Goal: Communication & Community: Answer question/provide support

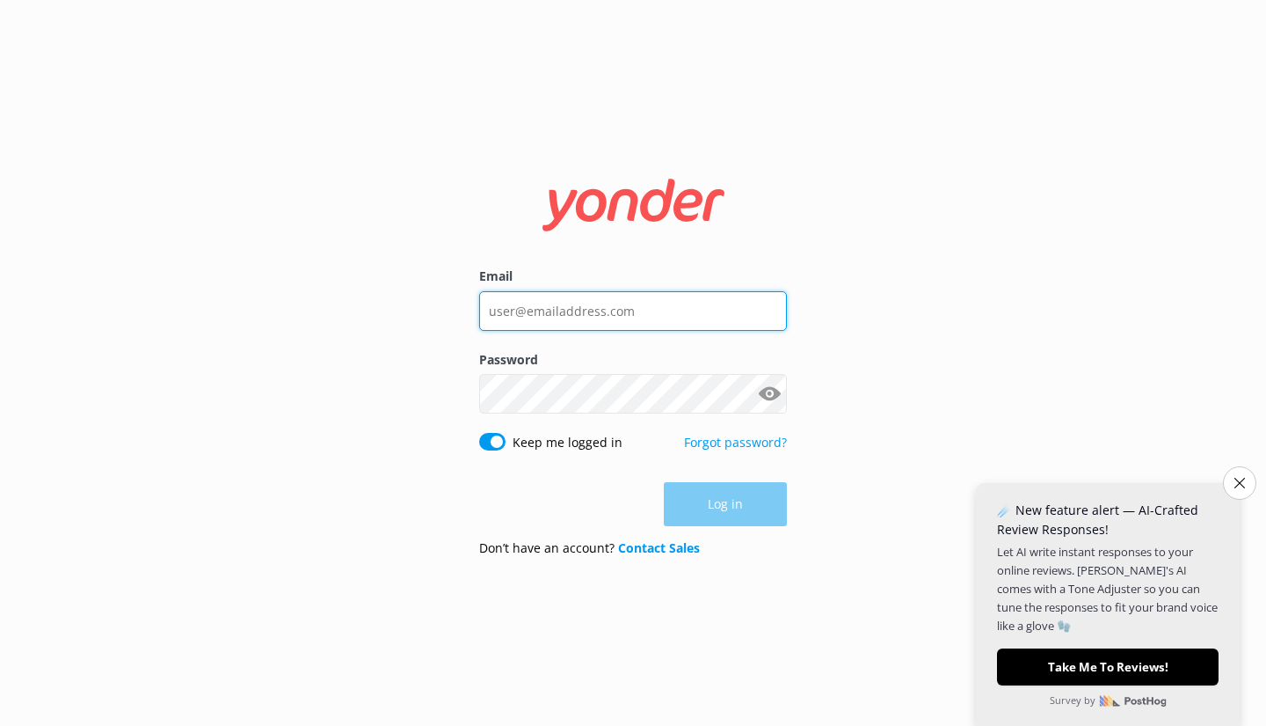
click at [582, 310] on input "Email" at bounding box center [633, 311] width 308 height 40
type input "[PERSON_NAME][EMAIL_ADDRESS][DOMAIN_NAME]"
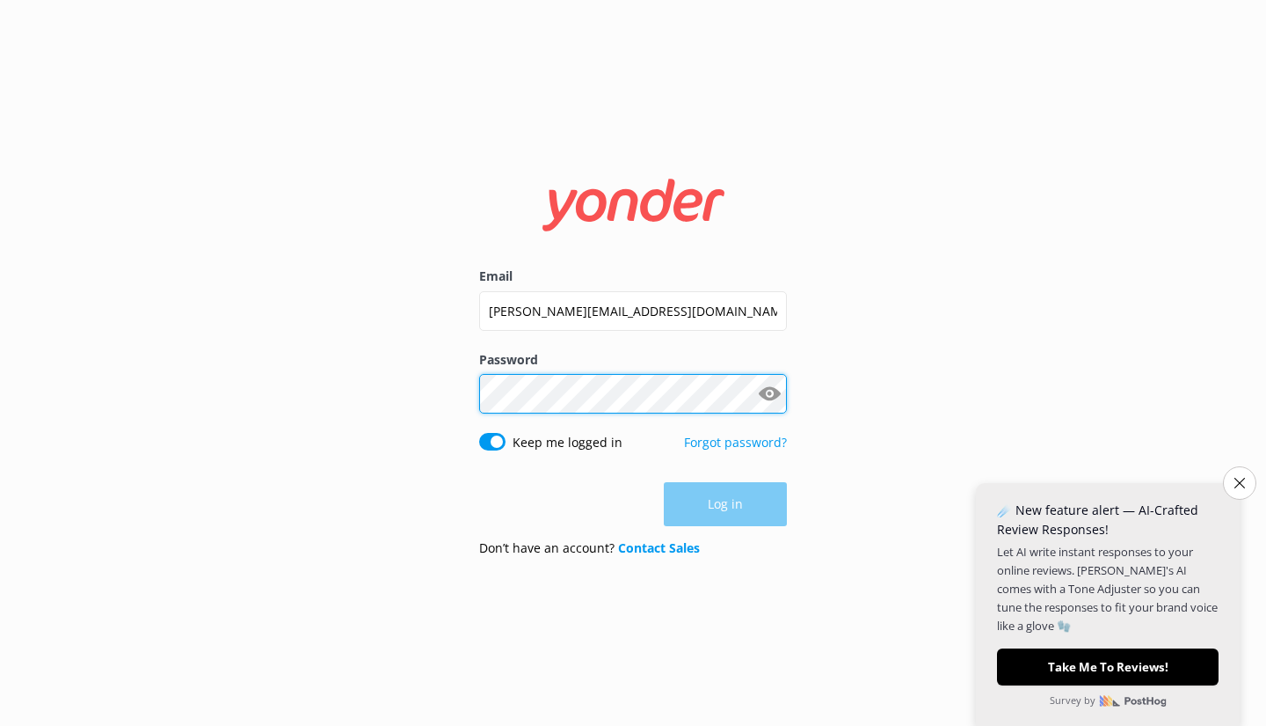
click at [548, 408] on div "Password Show password" at bounding box center [633, 391] width 308 height 83
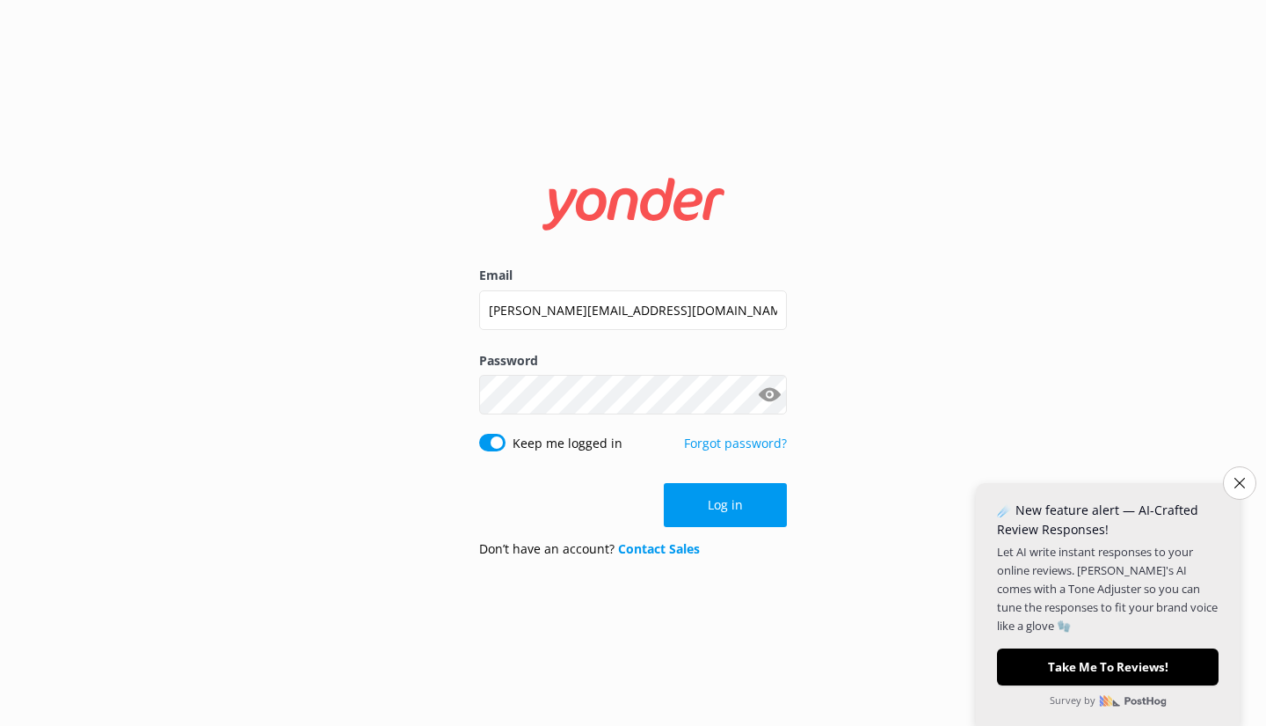
click at [776, 397] on button "Show password" at bounding box center [769, 394] width 35 height 35
click at [752, 377] on button "Show password" at bounding box center [769, 394] width 35 height 35
click button "Log in" at bounding box center [725, 505] width 123 height 44
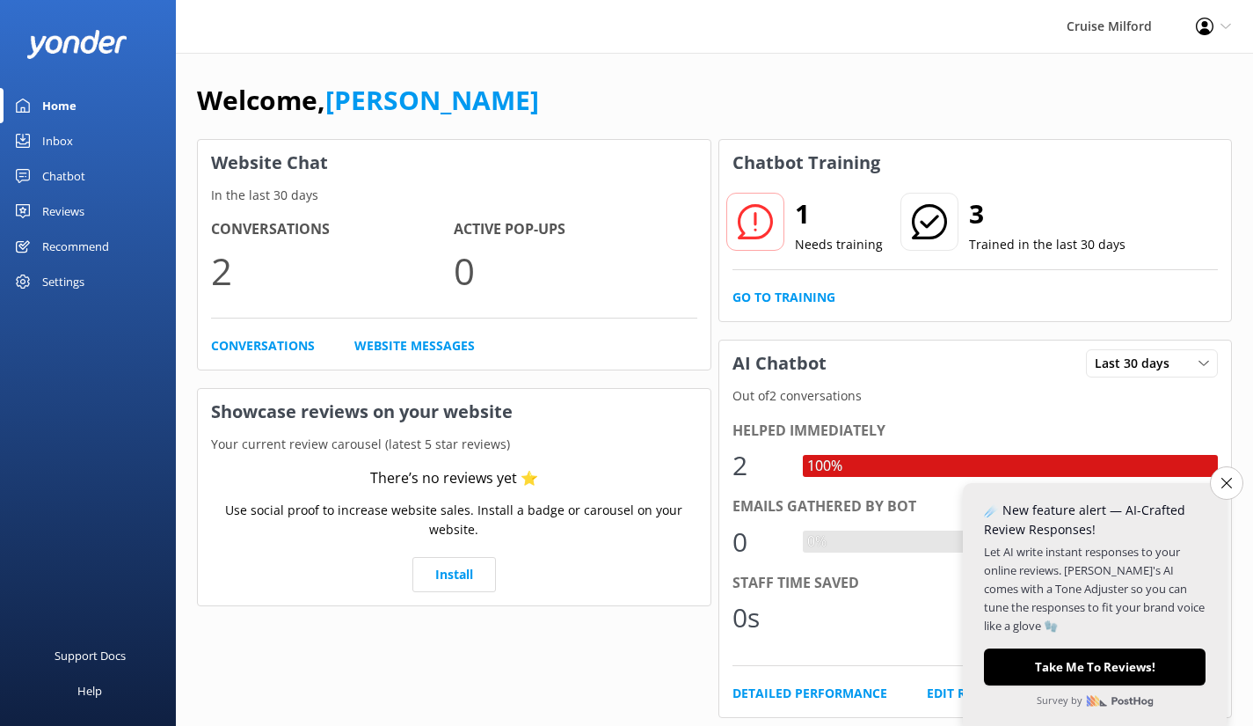
click at [615, 23] on div "Cruise Milford Profile Settings Logout" at bounding box center [626, 26] width 1253 height 53
click at [1225, 485] on icon "Close survey" at bounding box center [1227, 483] width 11 height 11
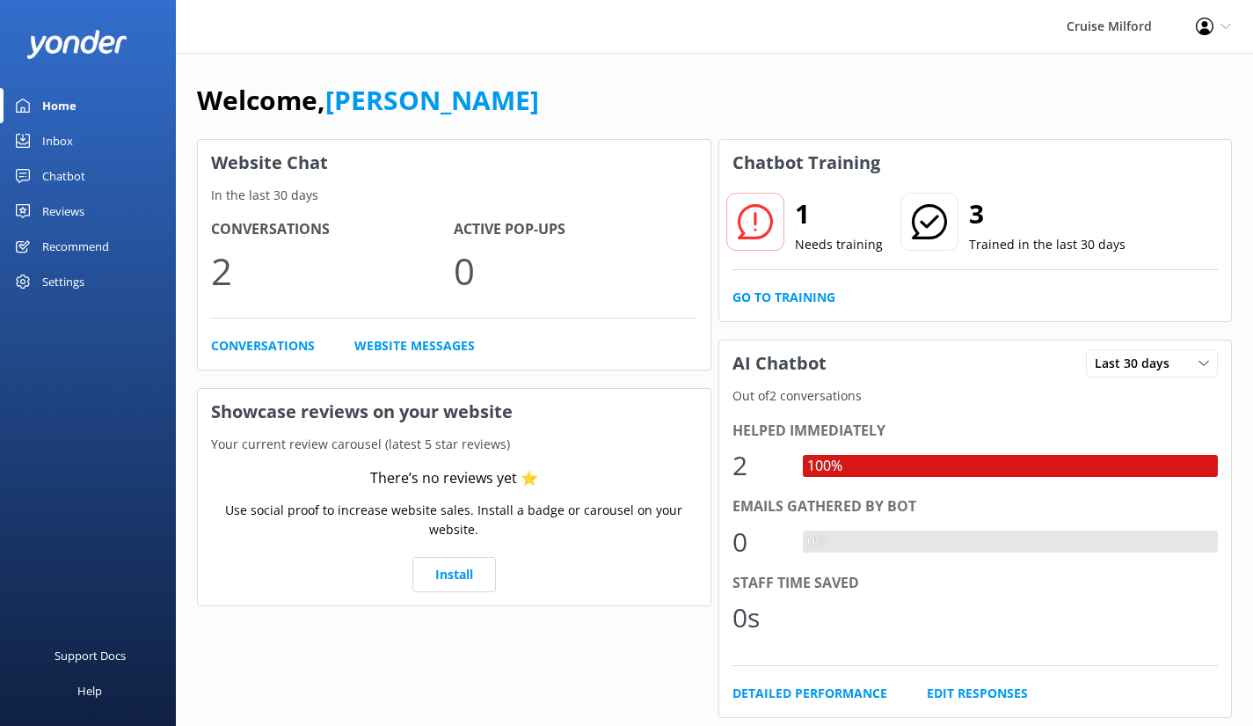
click at [77, 175] on div "Chatbot" at bounding box center [63, 175] width 43 height 35
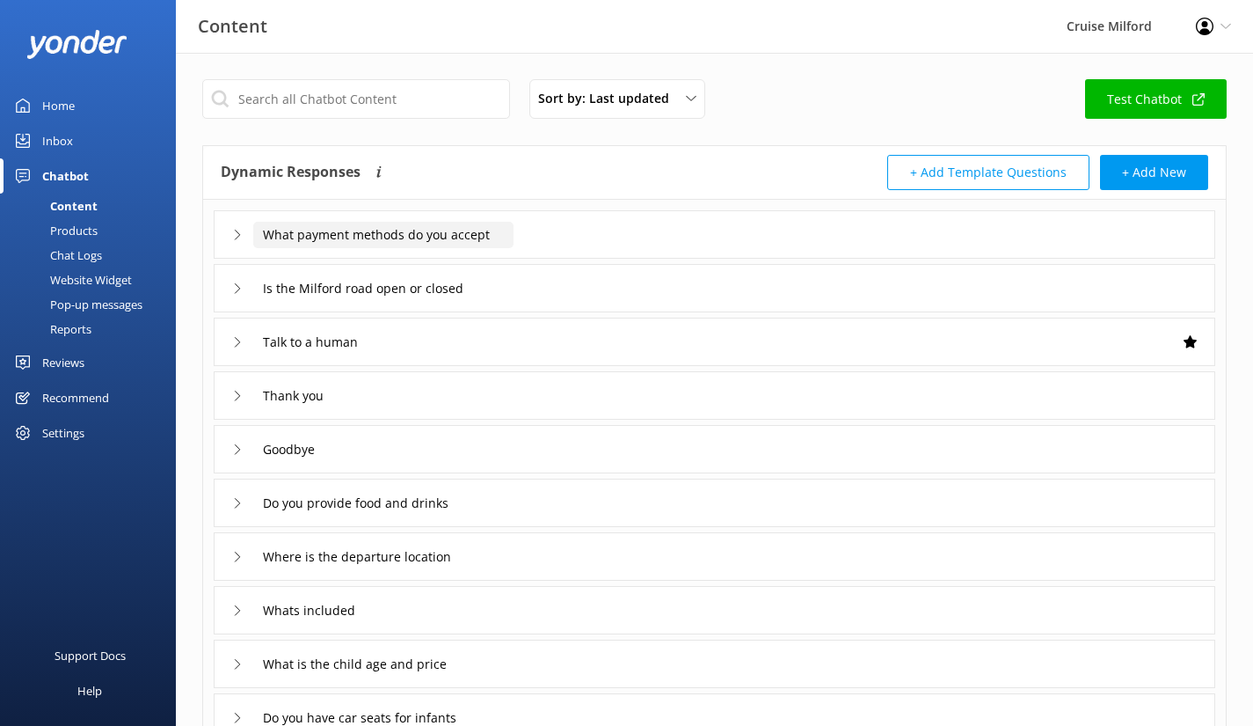
click at [257, 237] on input "What payment methods do you accept" at bounding box center [383, 235] width 260 height 26
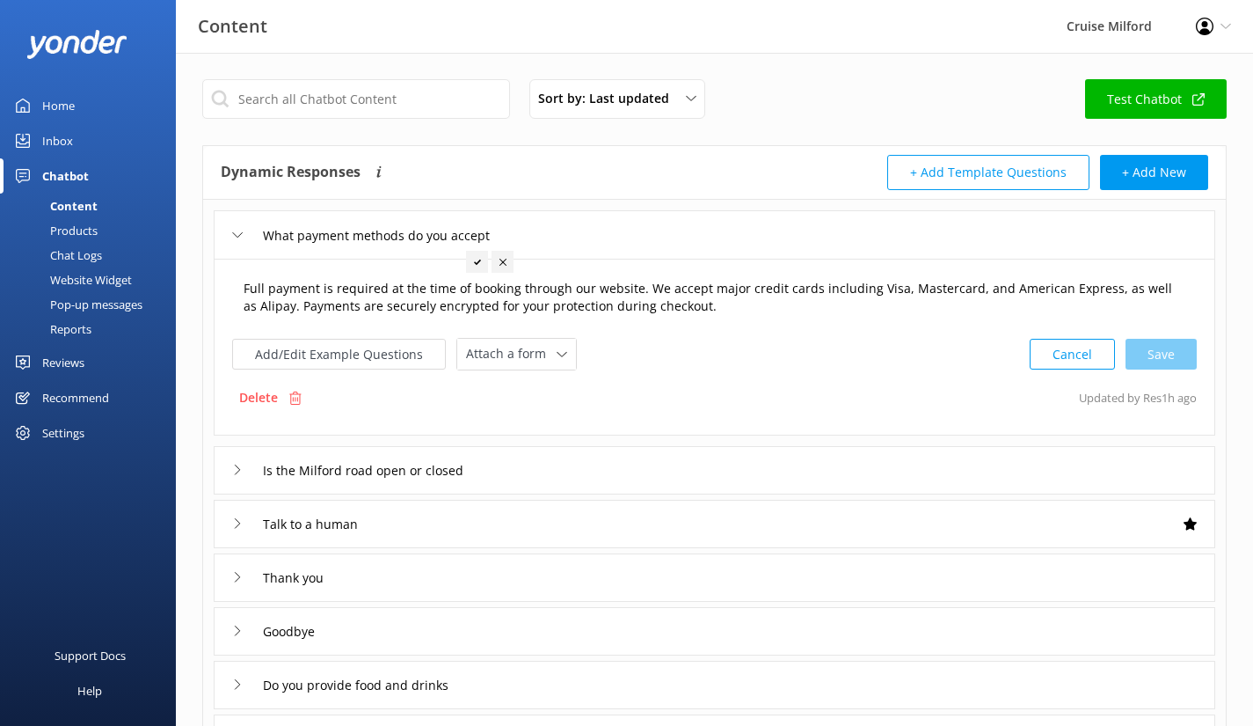
click at [770, 309] on textarea "Full payment is required at the time of booking through our website. We accept …" at bounding box center [714, 297] width 961 height 55
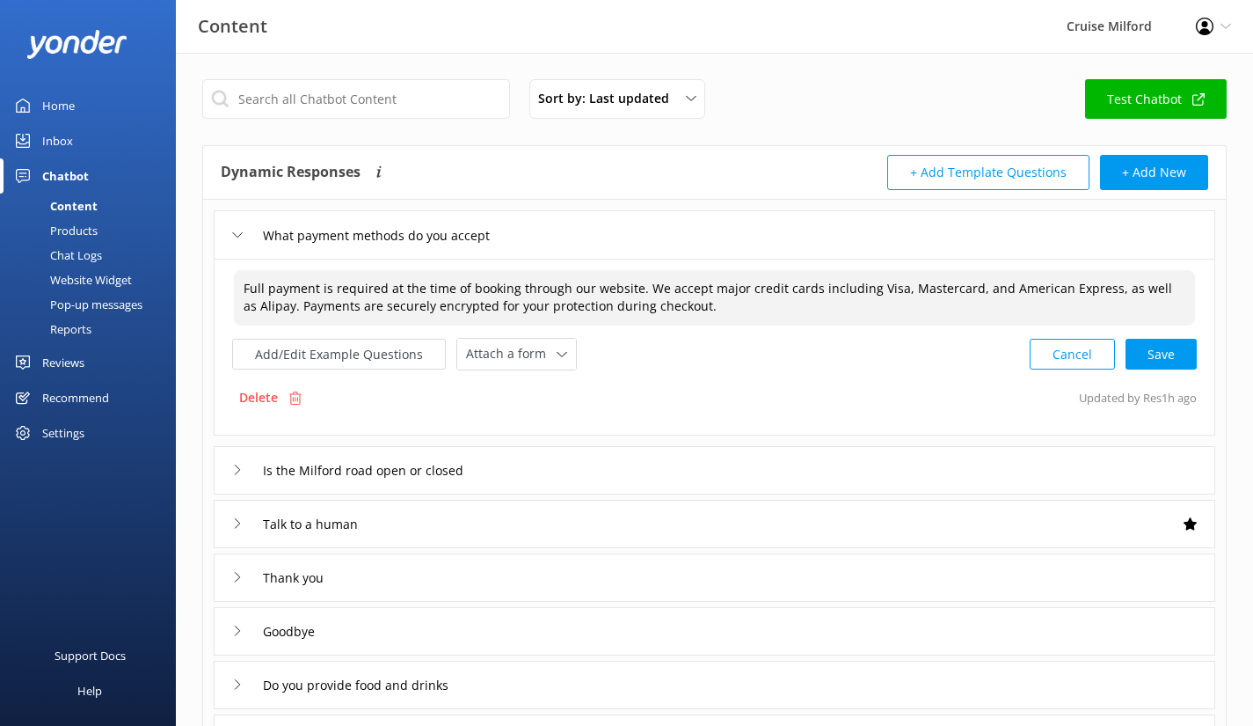
type textarea "Full payment is required at the time of booking through our website. We accept …"
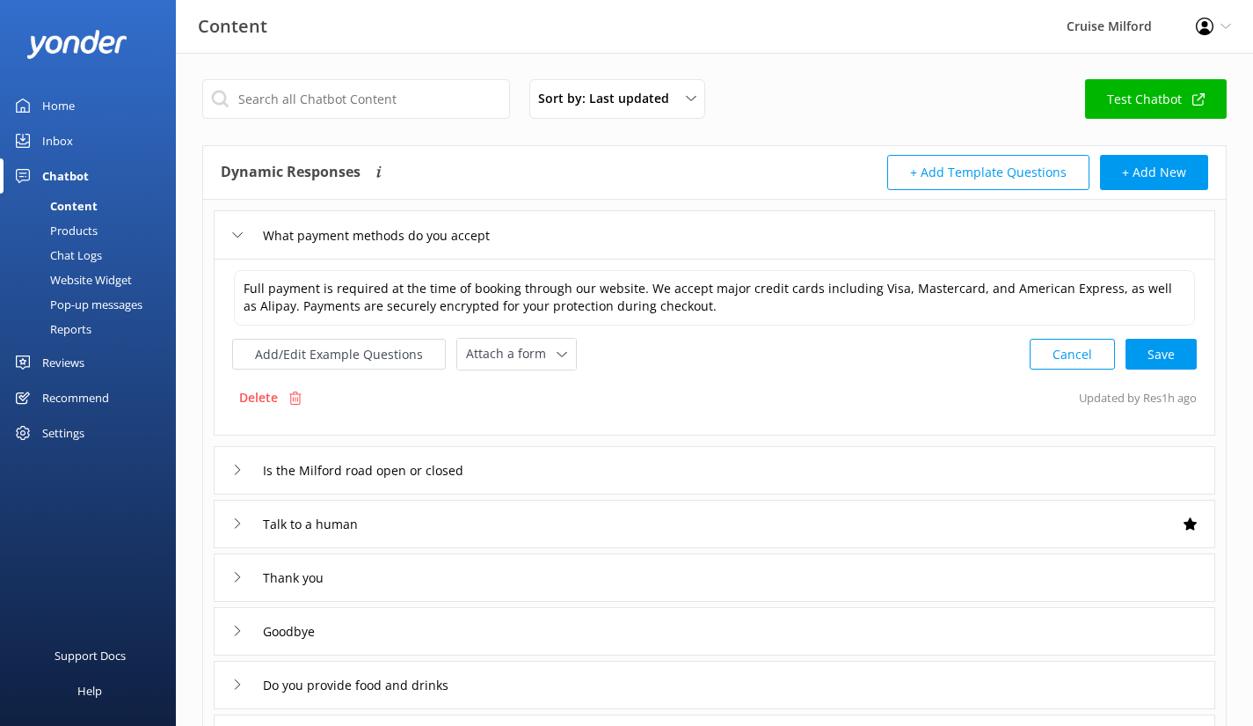
click at [233, 239] on icon at bounding box center [237, 235] width 11 height 11
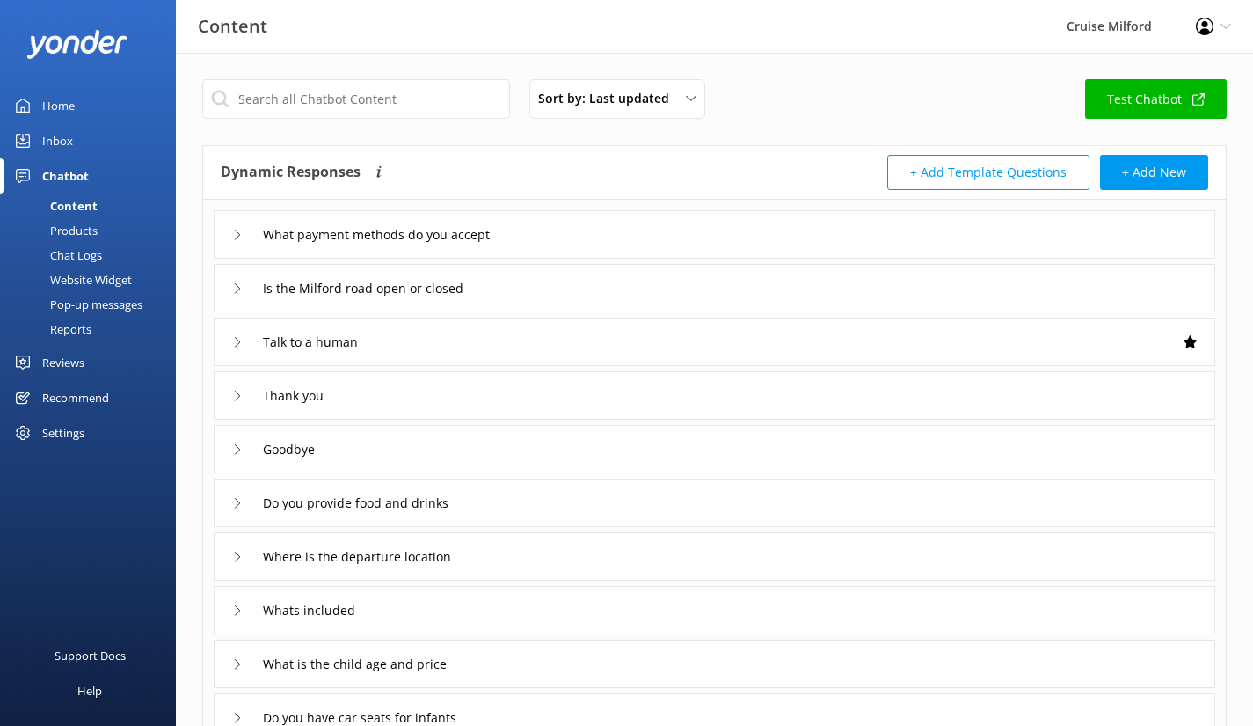
click at [233, 239] on icon at bounding box center [237, 235] width 11 height 11
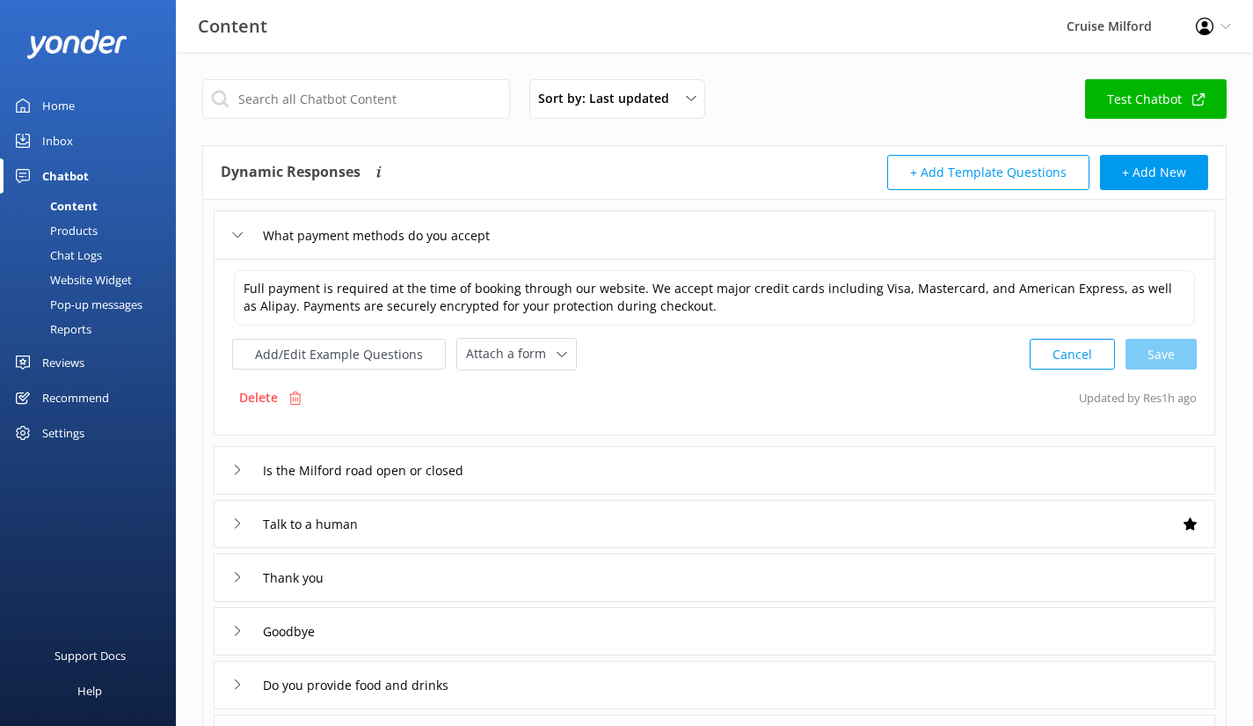
click at [233, 239] on icon at bounding box center [237, 235] width 11 height 11
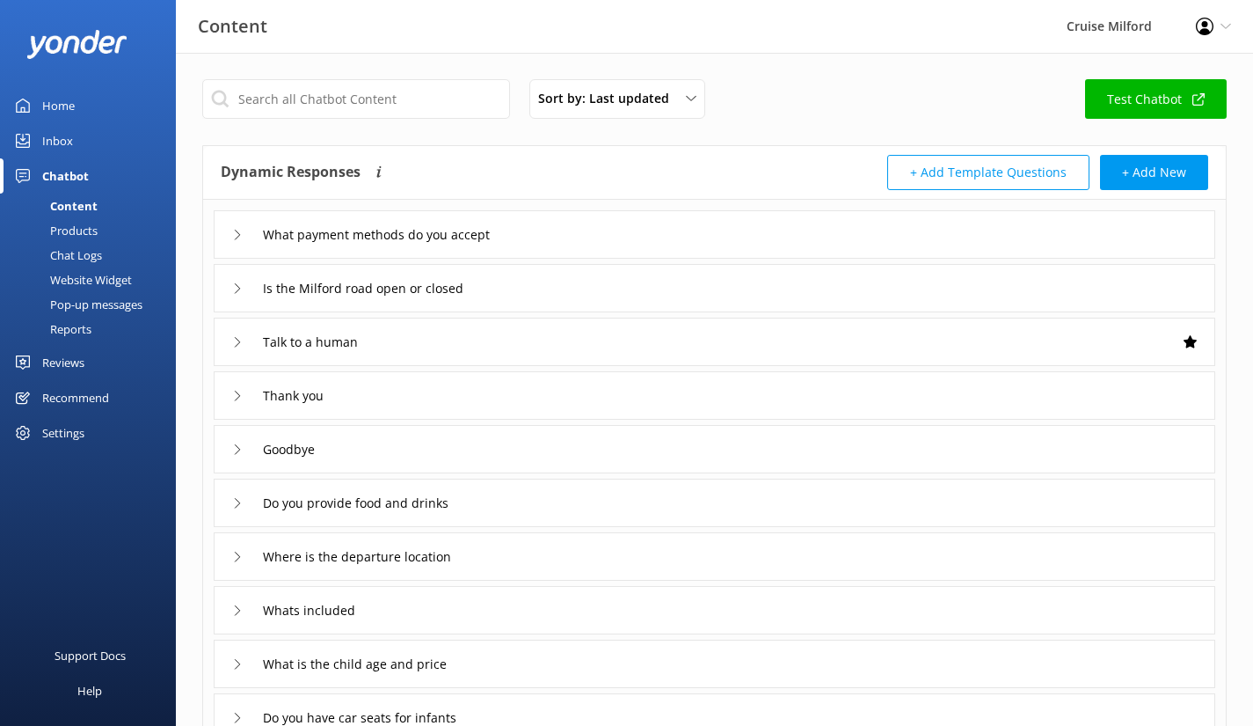
click at [238, 290] on icon at bounding box center [237, 288] width 11 height 11
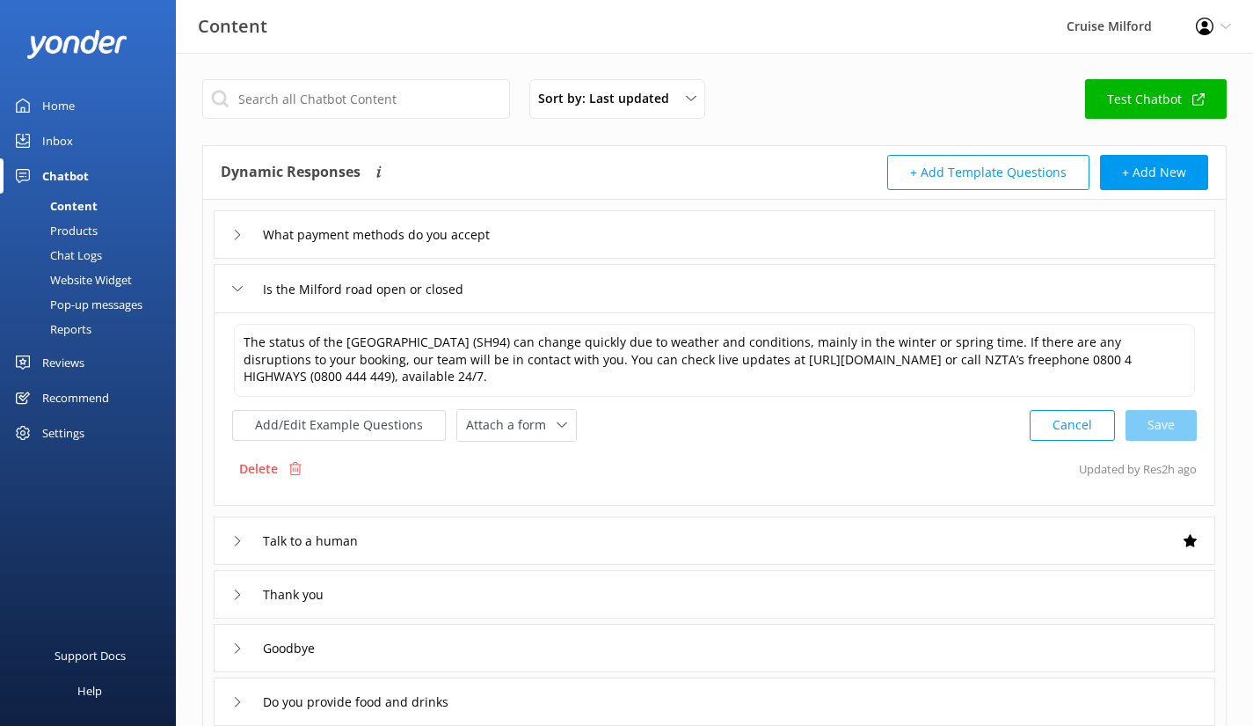
click at [238, 290] on icon at bounding box center [237, 288] width 11 height 11
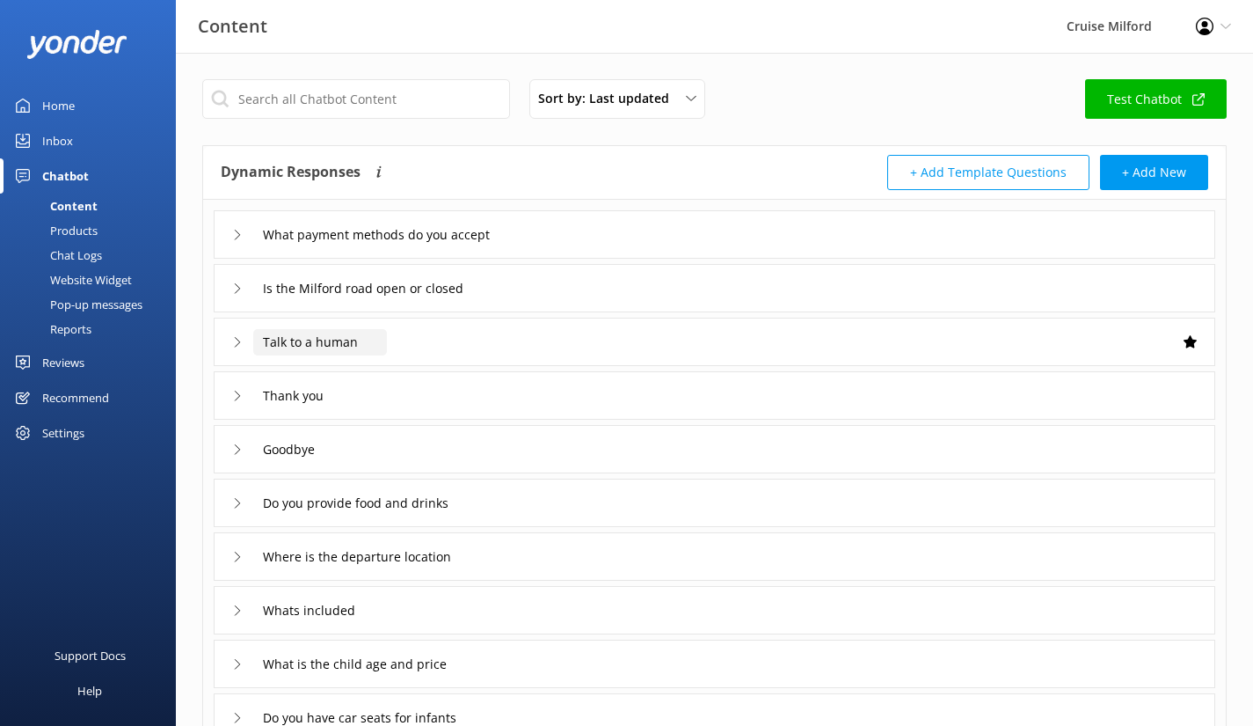
click at [253, 337] on input "Talk to a human" at bounding box center [320, 342] width 134 height 26
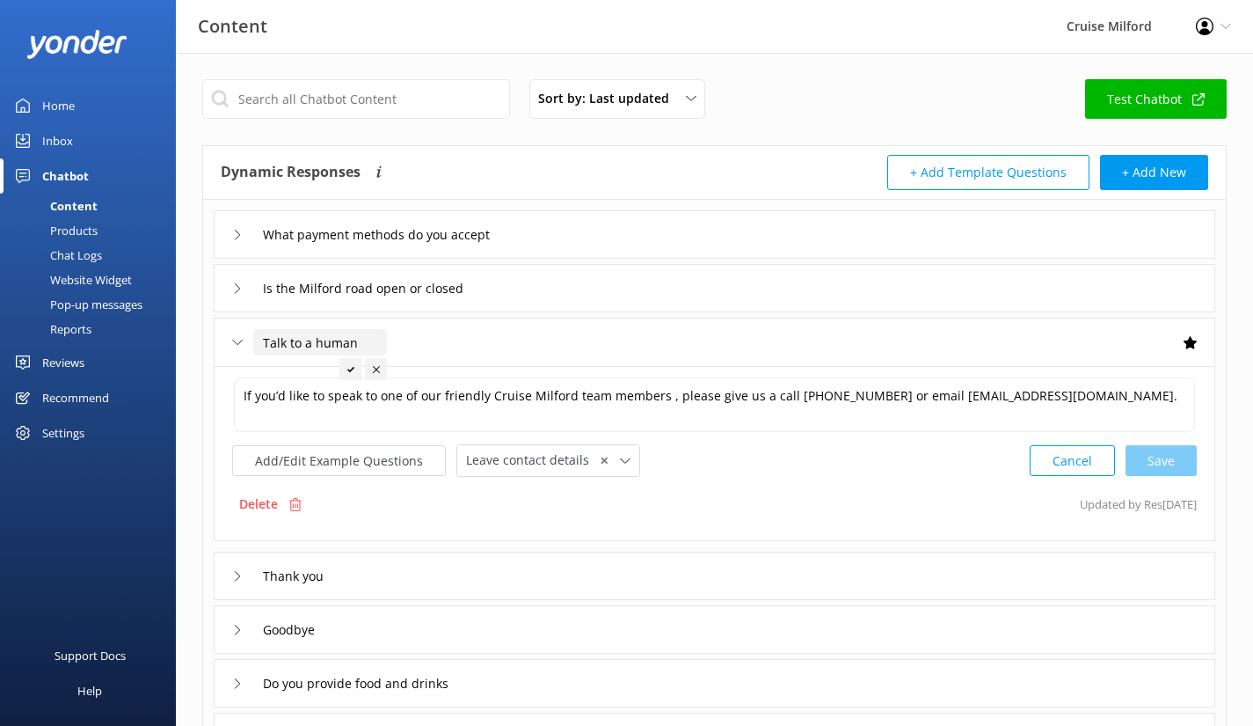
click at [253, 337] on input "Talk to a human" at bounding box center [320, 342] width 134 height 26
click at [238, 337] on icon at bounding box center [237, 342] width 11 height 11
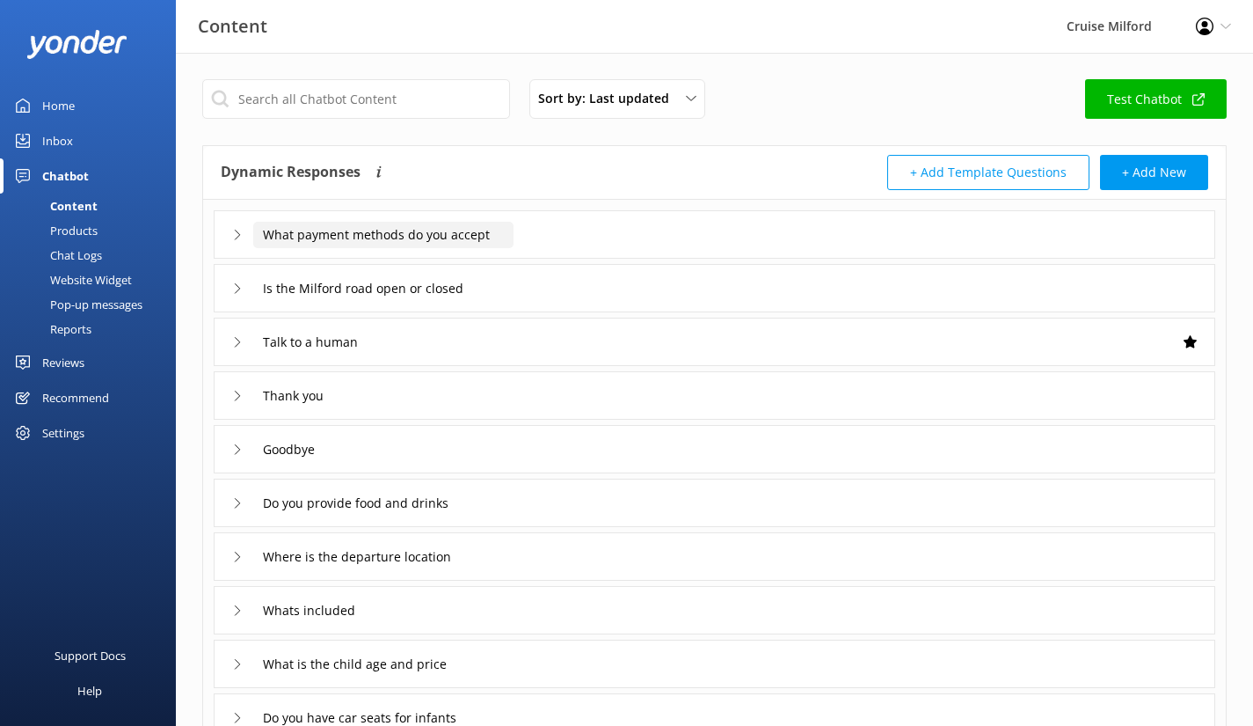
click at [344, 225] on input "What payment methods do you accept" at bounding box center [383, 235] width 260 height 26
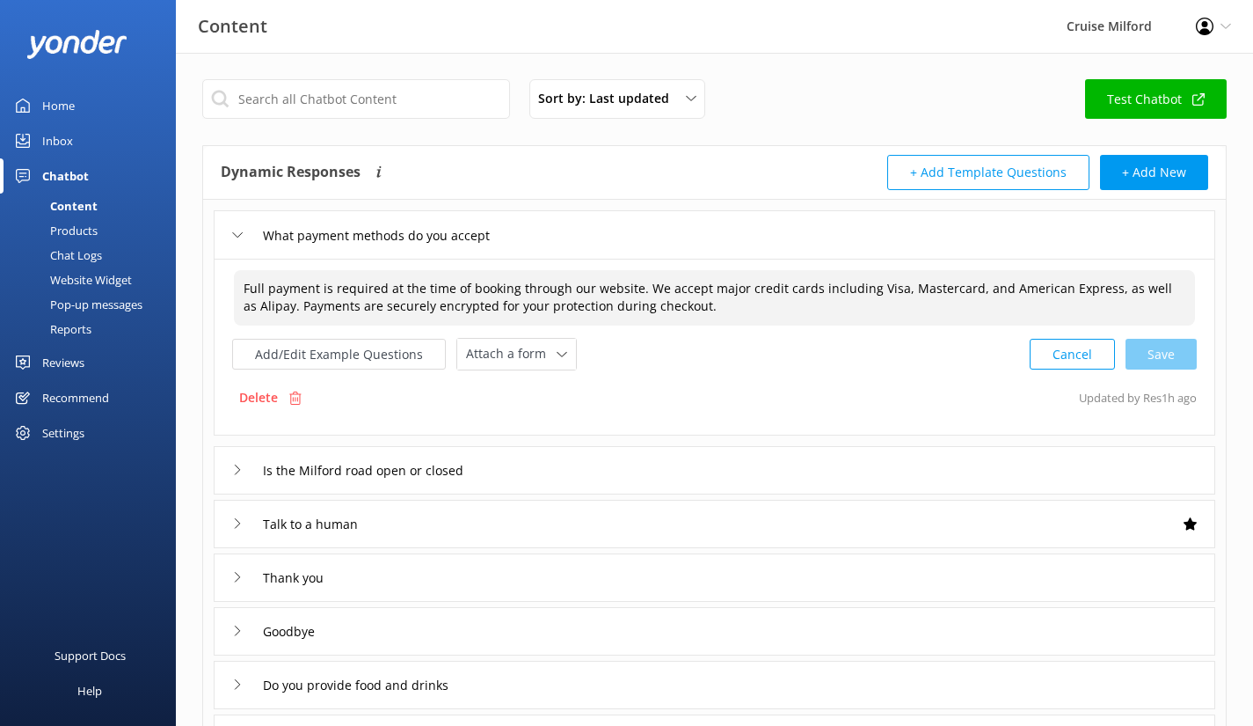
click at [628, 304] on textarea "Full payment is required at the time of booking through our website. We accept …" at bounding box center [714, 297] width 961 height 55
click at [1181, 351] on div "Cancel Save" at bounding box center [1113, 354] width 167 height 33
type textarea "Full payment is required at the time of booking through our website. We accept …"
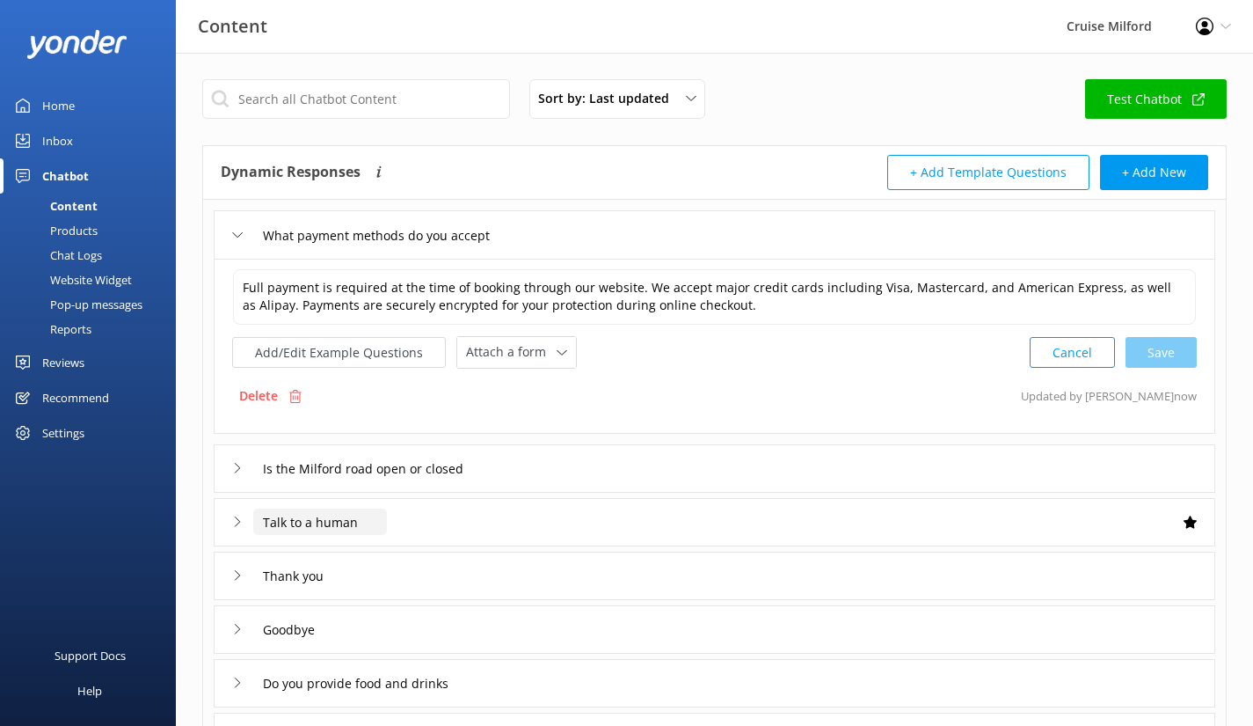
click at [293, 527] on input "Talk to a human" at bounding box center [320, 521] width 134 height 26
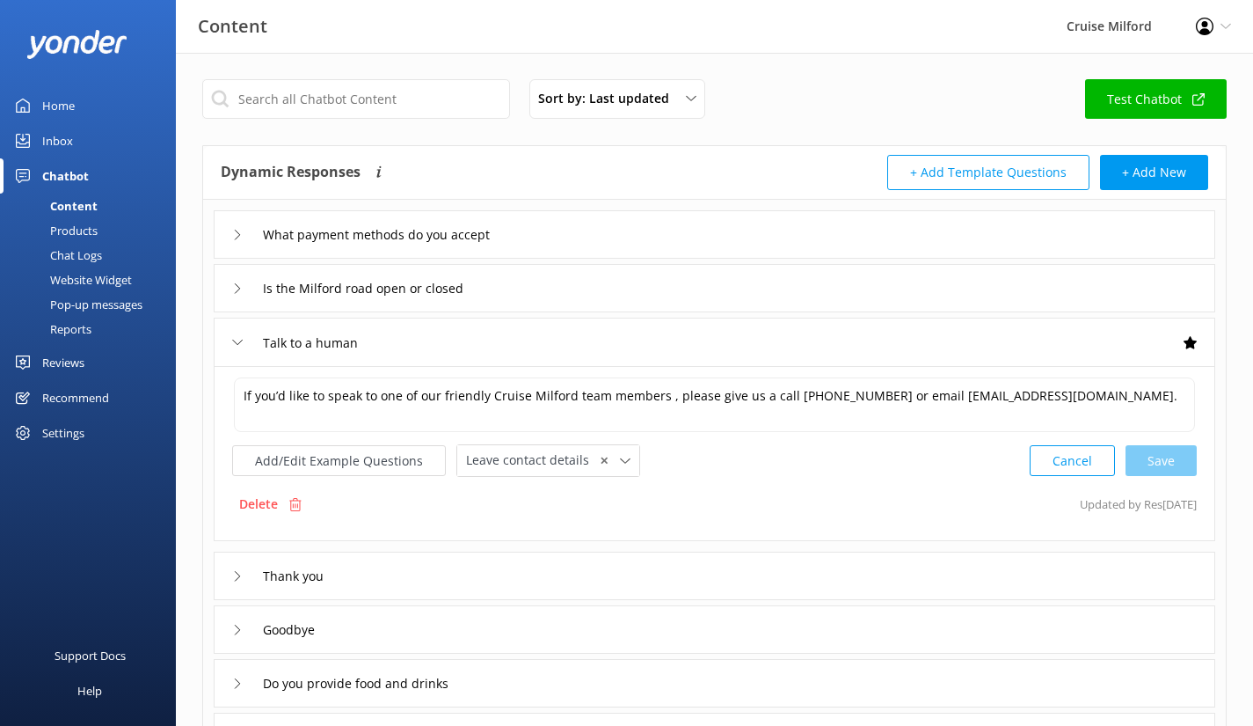
click at [245, 346] on div "Talk to a human" at bounding box center [299, 342] width 134 height 29
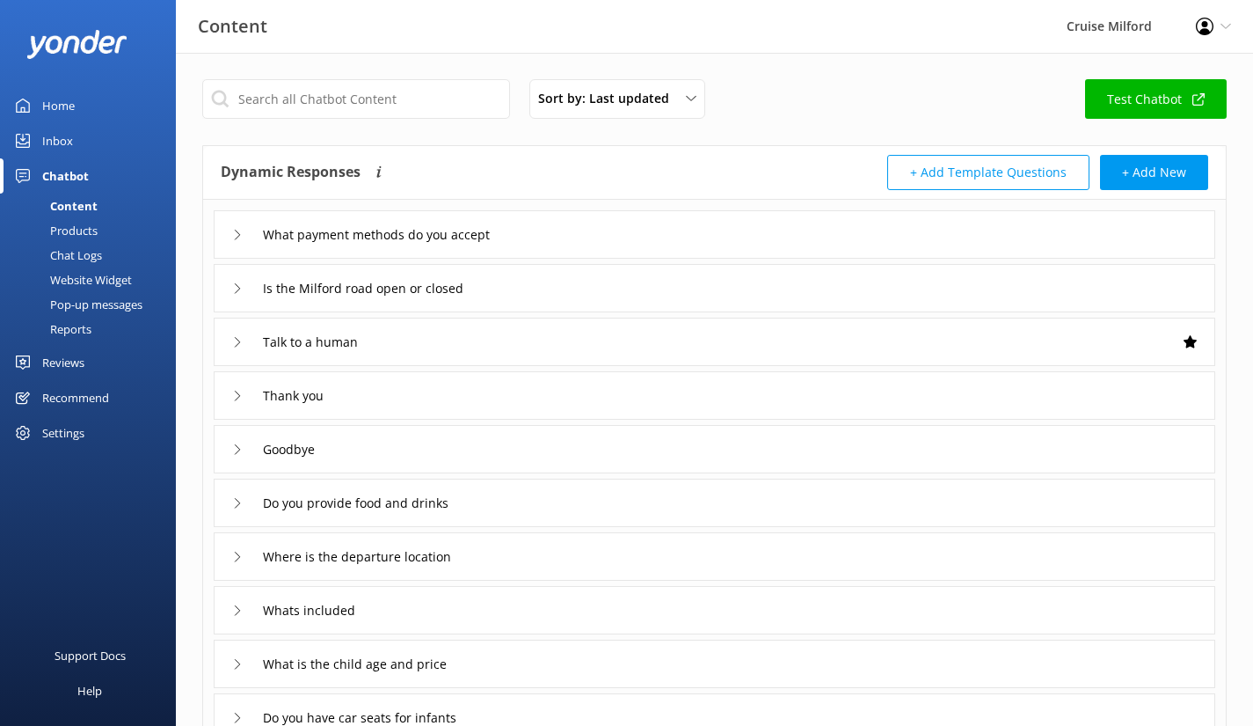
click at [244, 392] on div "Thank you" at bounding box center [281, 395] width 99 height 29
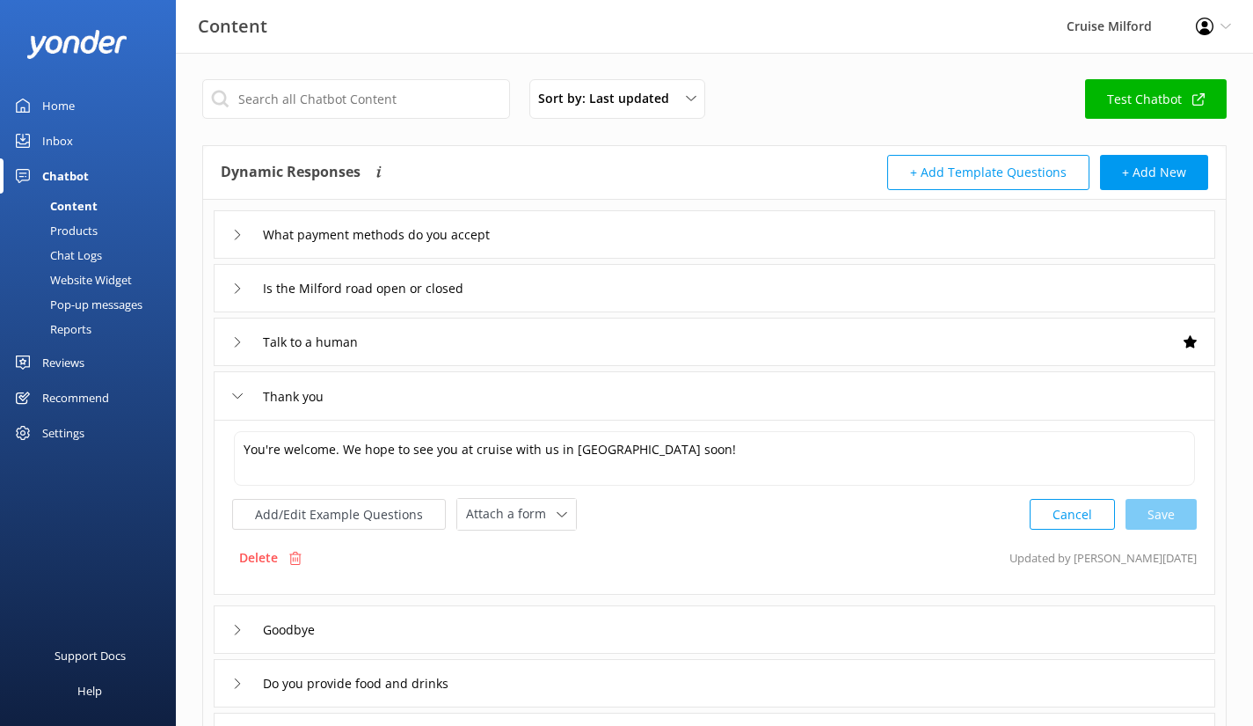
click at [244, 392] on div "Thank you" at bounding box center [281, 396] width 99 height 29
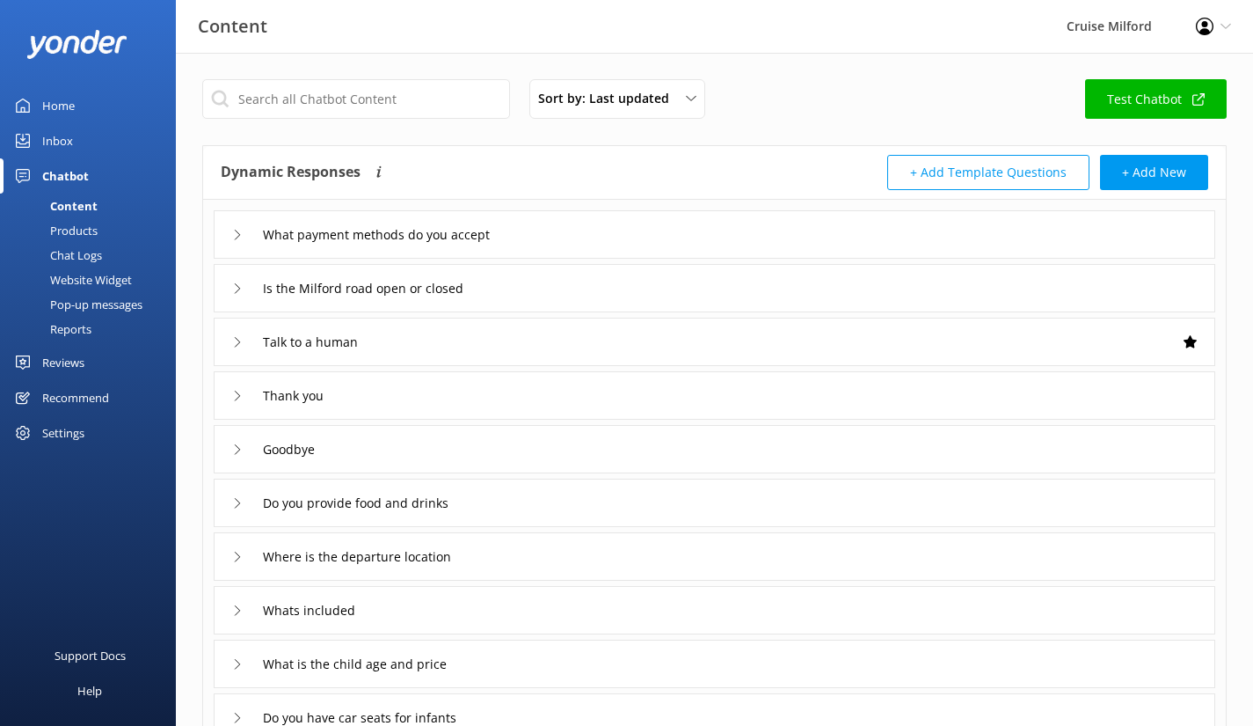
click at [252, 463] on div "Goodbye" at bounding box center [715, 449] width 1002 height 48
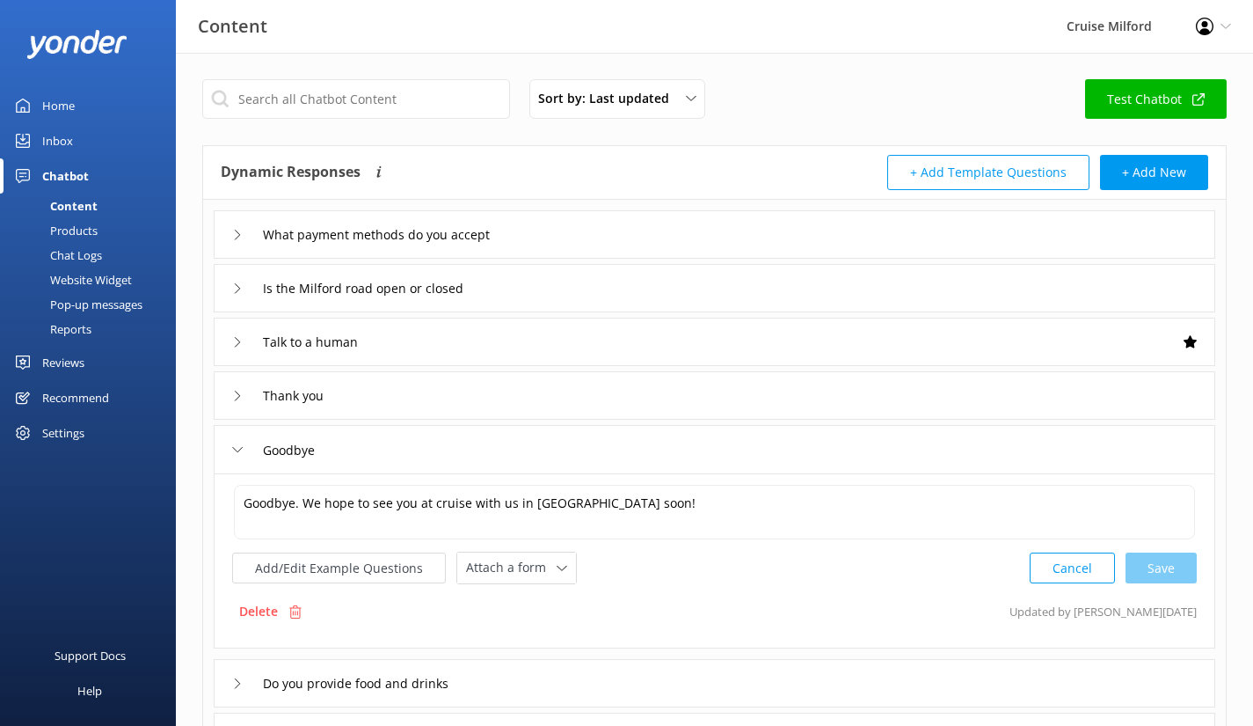
click at [252, 463] on div "Goodbye" at bounding box center [715, 449] width 1002 height 48
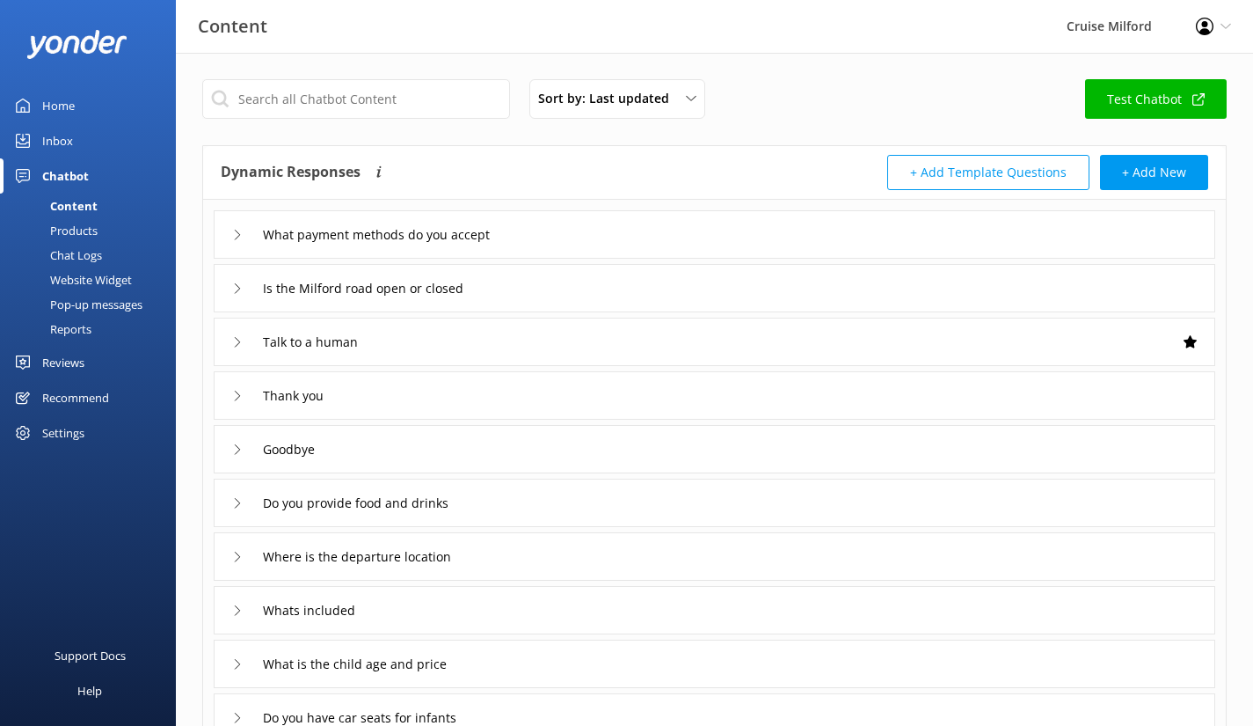
click at [250, 497] on div "Do you provide food and drinks" at bounding box center [348, 502] width 232 height 29
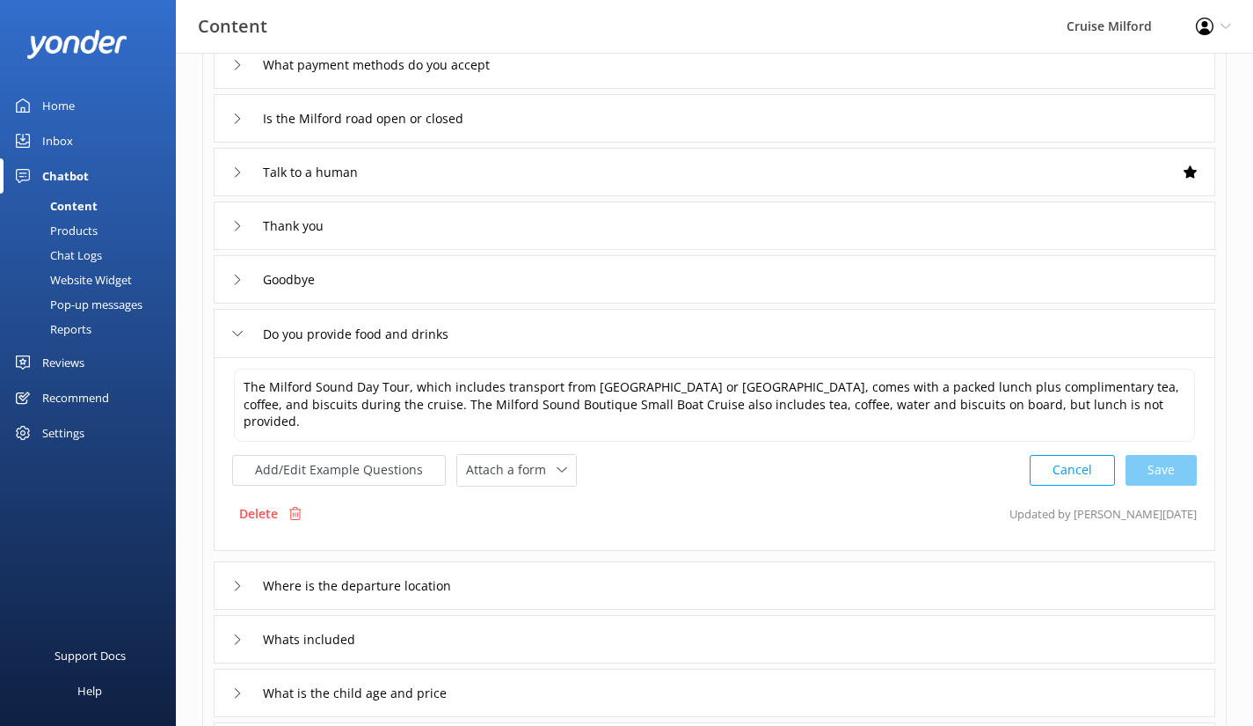
scroll to position [171, 0]
click at [583, 388] on textarea "The Milford Sound Day Tour, which includes transport from [GEOGRAPHIC_DATA] or …" at bounding box center [714, 404] width 961 height 73
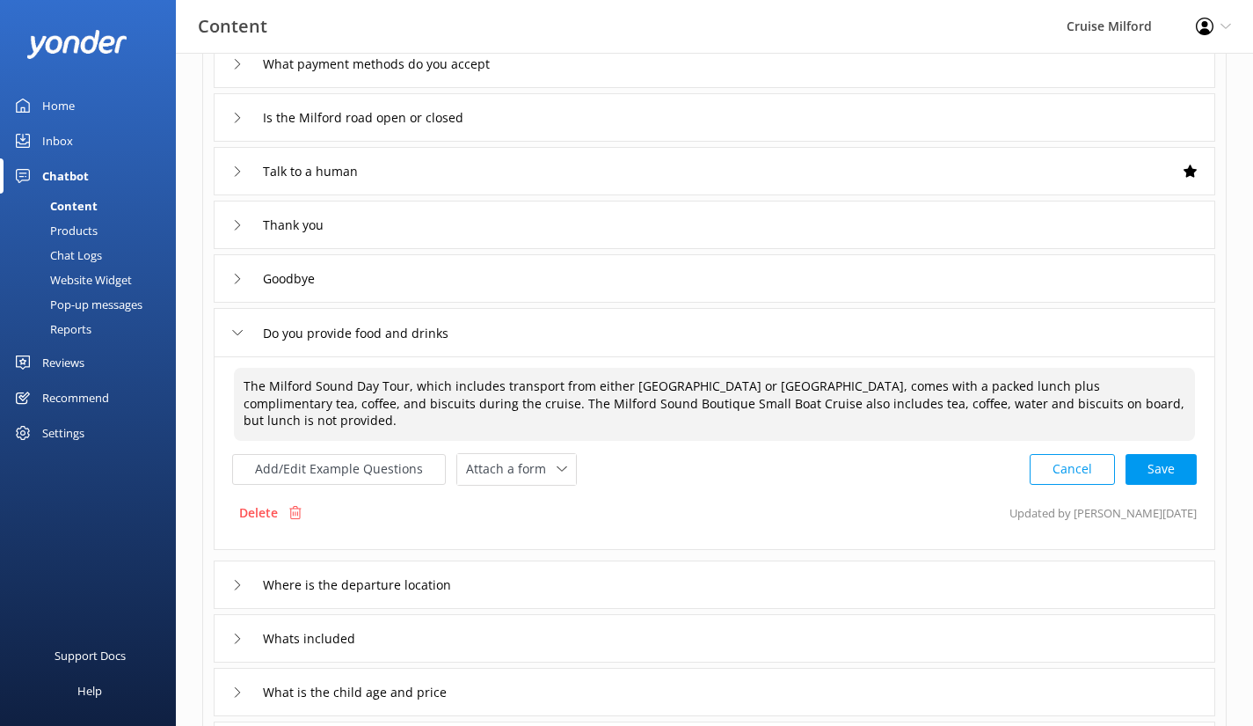
click at [863, 398] on textarea "The Milford Sound Day Tour, which includes transport from either [GEOGRAPHIC_DA…" at bounding box center [714, 404] width 961 height 73
click at [1178, 383] on textarea "The Milford Sound Day Tour, which includes transport from either [GEOGRAPHIC_DA…" at bounding box center [714, 404] width 961 height 73
click at [860, 404] on textarea "The Milford Sound Day Tour, which includes transport from either [GEOGRAPHIC_DA…" at bounding box center [714, 404] width 961 height 73
click at [946, 401] on textarea "The Milford Sound Day Tour, which includes transport from either [GEOGRAPHIC_DA…" at bounding box center [714, 404] width 961 height 73
click at [1111, 408] on textarea "The Milford Sound Day Tour, which includes transport from either [GEOGRAPHIC_DA…" at bounding box center [714, 404] width 961 height 73
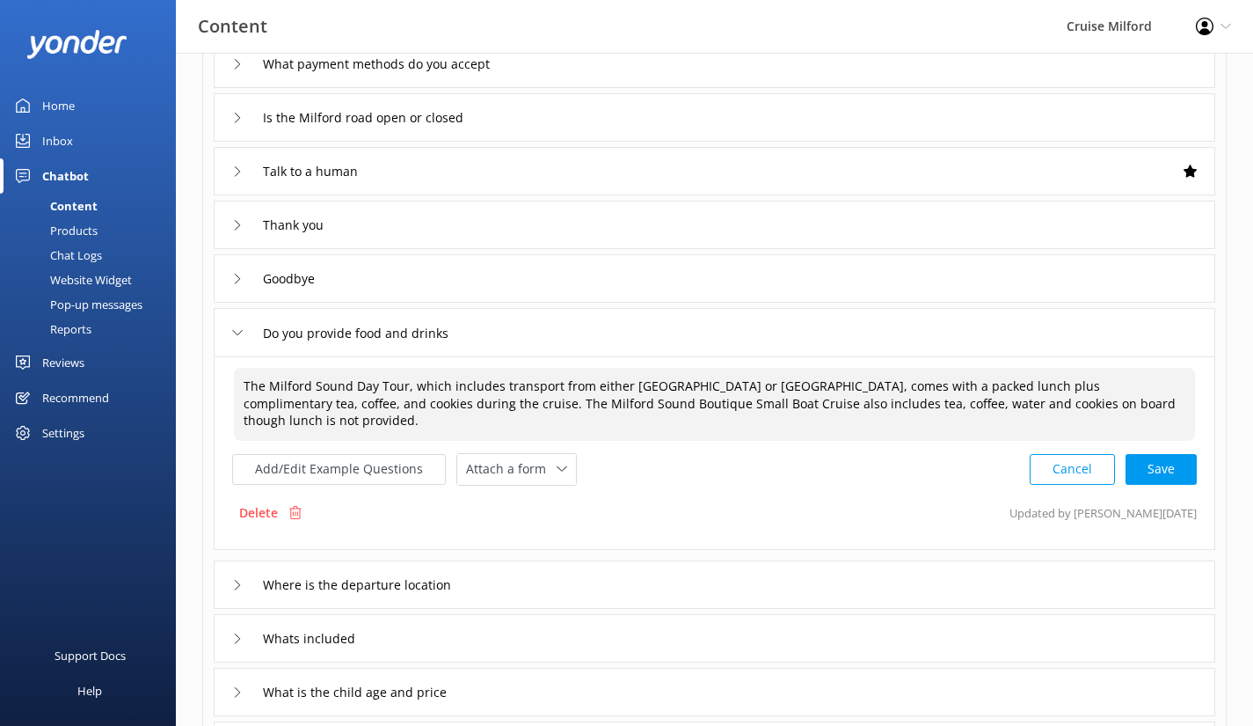
click at [612, 398] on textarea "The Milford Sound Day Tour, which includes transport from either [GEOGRAPHIC_DA…" at bounding box center [714, 404] width 961 height 73
click at [1143, 398] on textarea "The Milford Sound Day Tour, which includes transport from either [GEOGRAPHIC_DA…" at bounding box center [714, 404] width 961 height 73
click at [1162, 456] on div "Cancel Loading.." at bounding box center [1114, 467] width 166 height 33
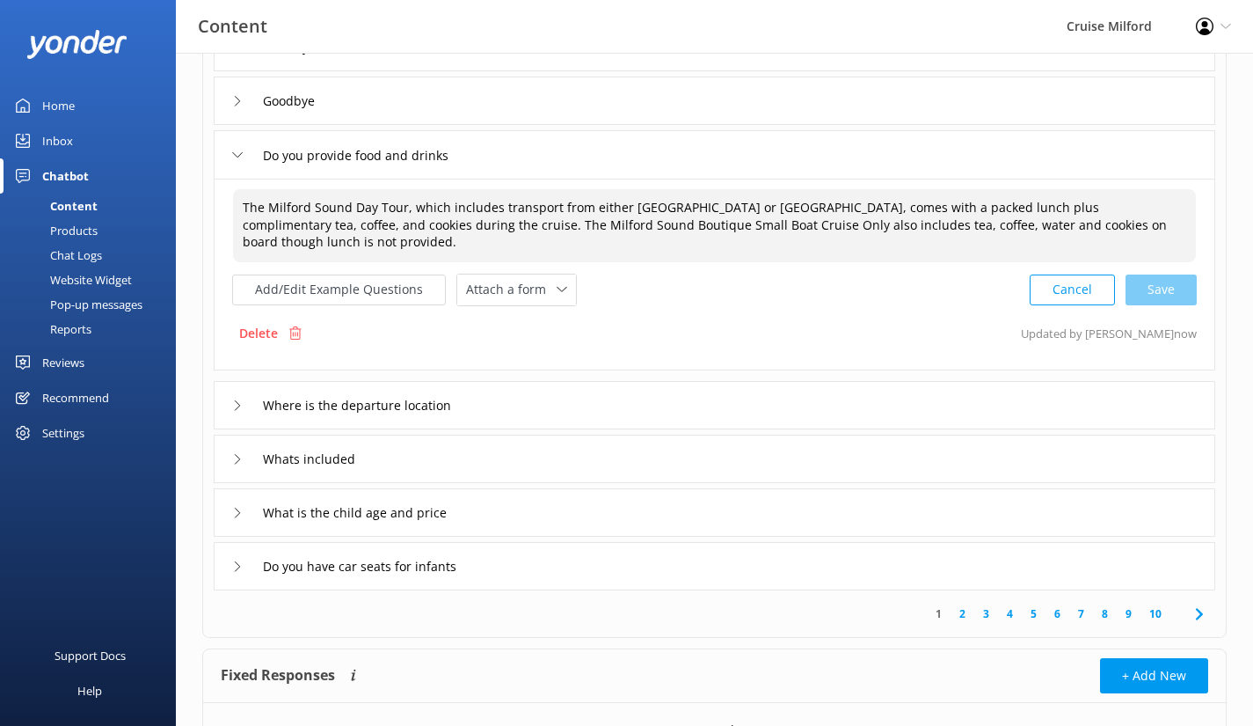
scroll to position [349, 0]
type textarea "The Milford Sound Day Tour, which includes transport from either [GEOGRAPHIC_DA…"
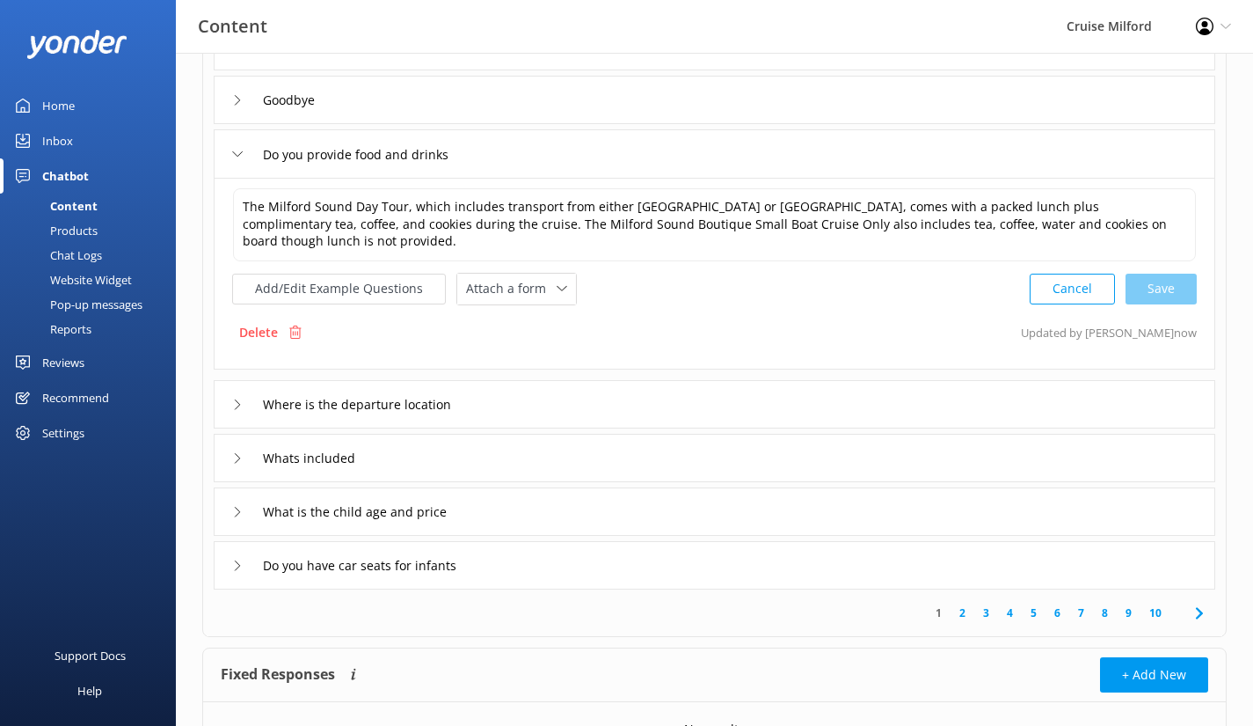
click at [231, 147] on div "Do you provide food and drinks" at bounding box center [715, 153] width 1002 height 48
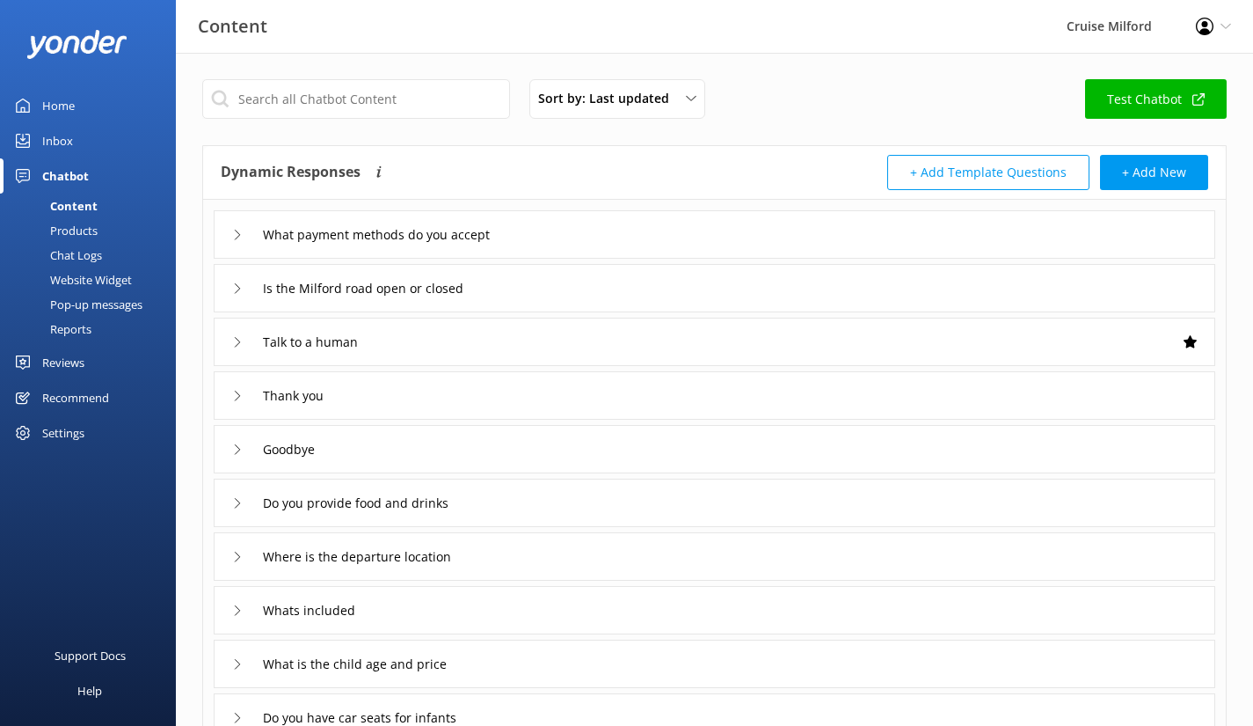
click at [252, 229] on div "What payment methods do you accept" at bounding box center [362, 234] width 260 height 29
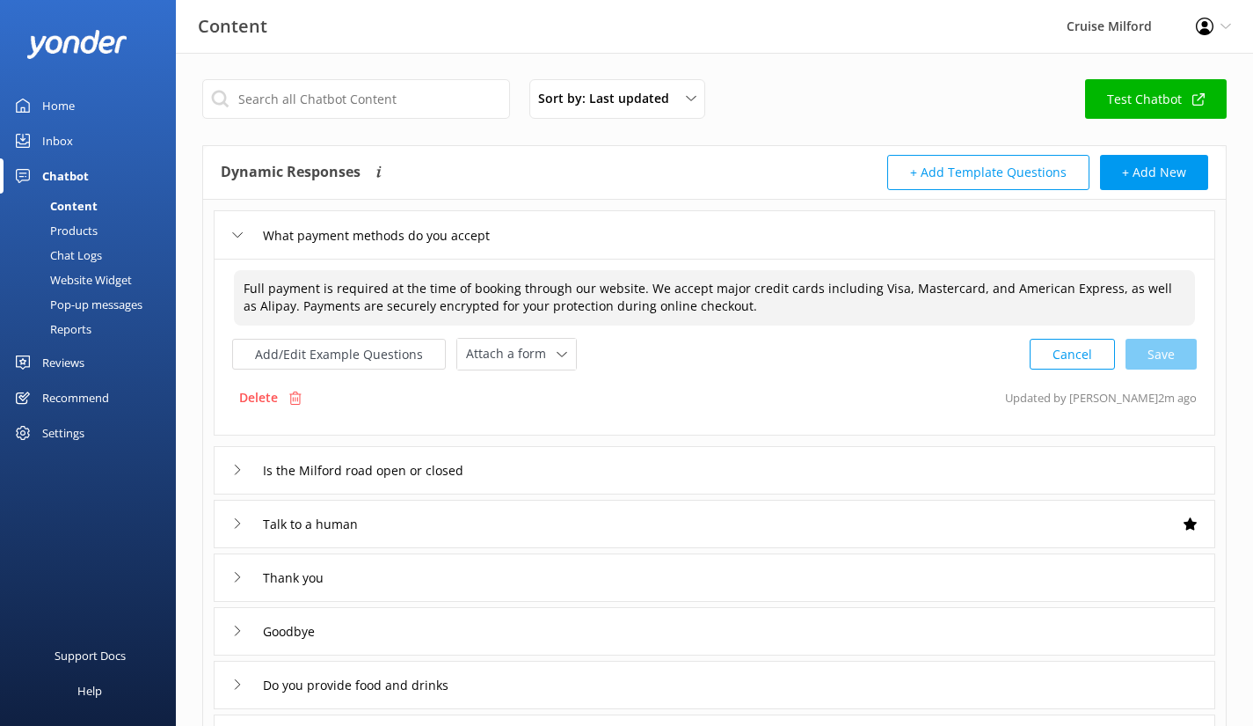
click at [758, 304] on textarea "Full payment is required at the time of booking through our website. We accept …" at bounding box center [714, 297] width 961 height 55
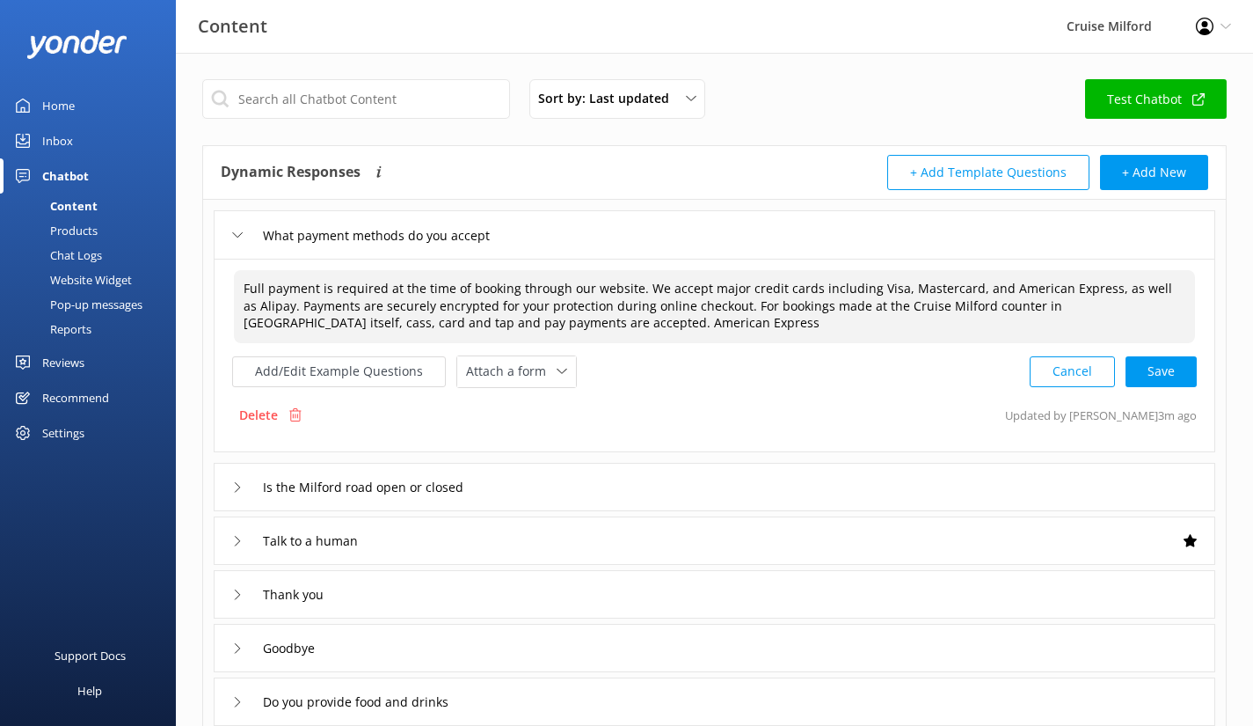
click at [1166, 304] on textarea "Full payment is required at the time of booking through our website. We accept …" at bounding box center [714, 306] width 961 height 73
click at [339, 323] on textarea "Full payment is required at the time of booking through our website. We accept …" at bounding box center [714, 306] width 961 height 73
click at [617, 330] on textarea "Full payment is required at the time of booking through our website. We accept …" at bounding box center [714, 306] width 961 height 73
drag, startPoint x: 617, startPoint y: 324, endPoint x: 498, endPoint y: 325, distance: 119.6
click at [498, 325] on textarea "Full payment is required at the time of booking through our website. We accept …" at bounding box center [714, 306] width 961 height 73
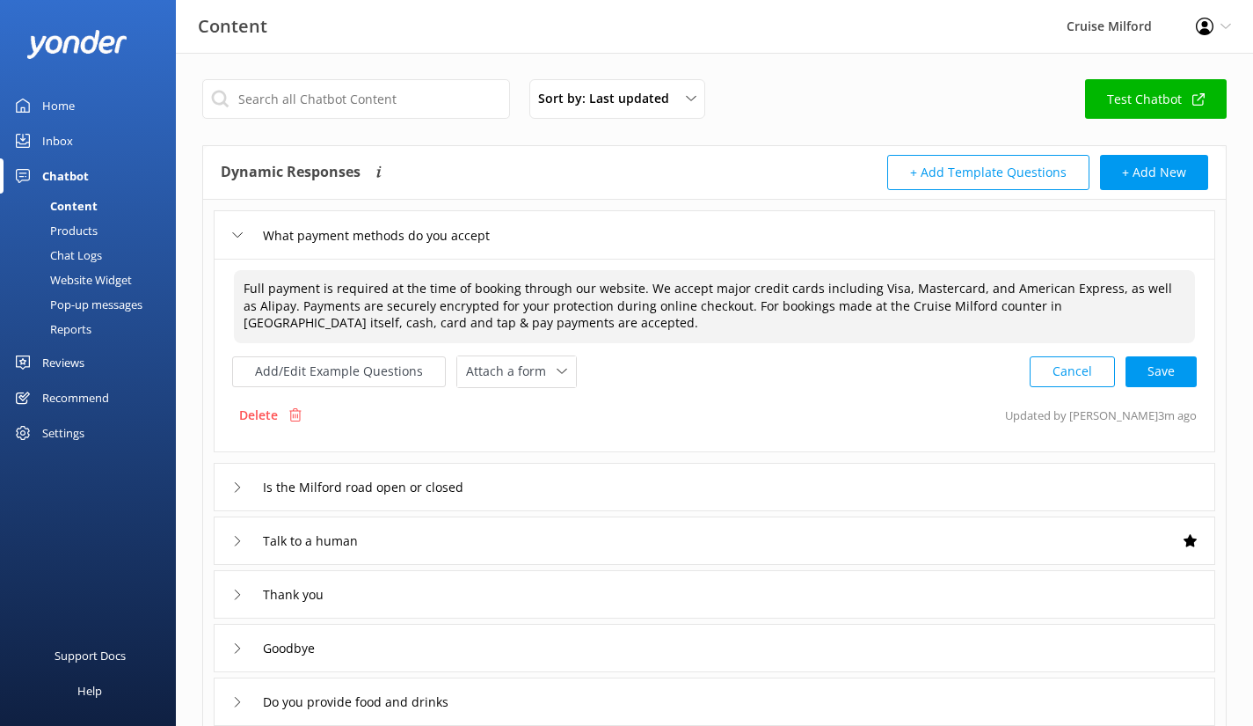
click at [1141, 306] on textarea "Full payment is required at the time of booking through our website. We accept …" at bounding box center [714, 306] width 961 height 73
paste textarea "American Express is"
click at [759, 325] on textarea "Full payment is required at the time of booking through our website. We accept …" at bounding box center [714, 306] width 961 height 73
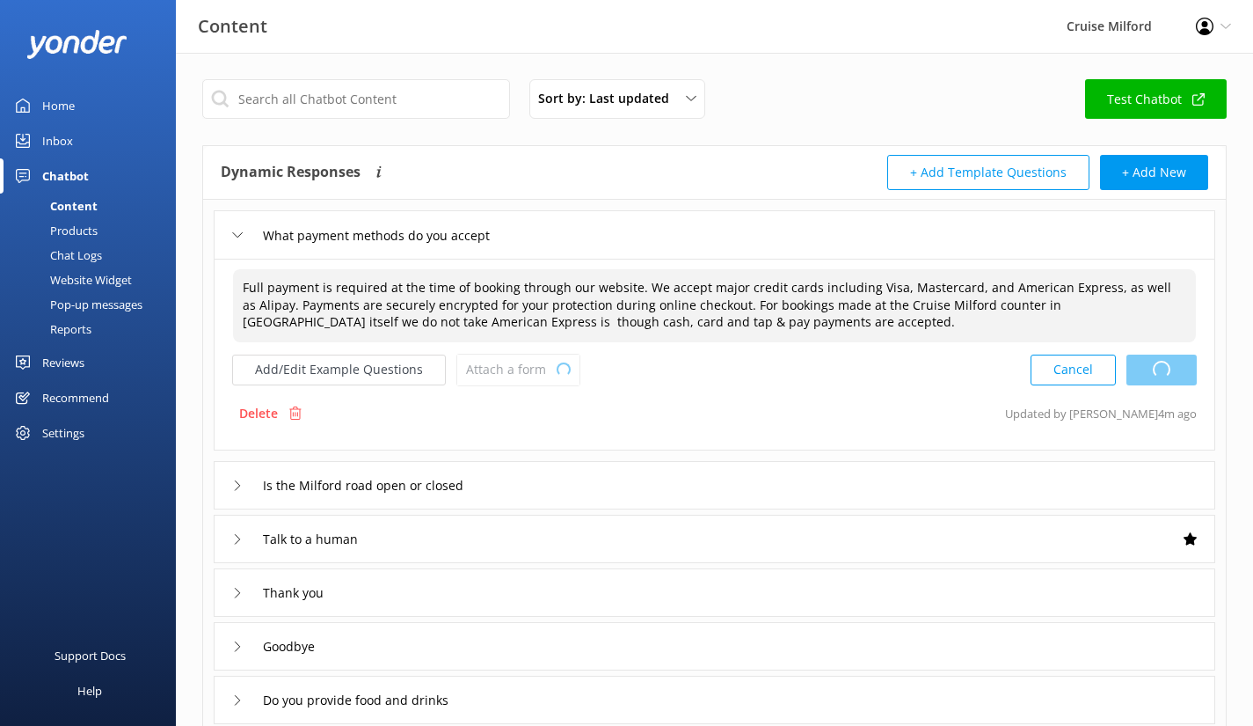
click at [1142, 366] on div "Cancel Loading.." at bounding box center [1114, 370] width 166 height 33
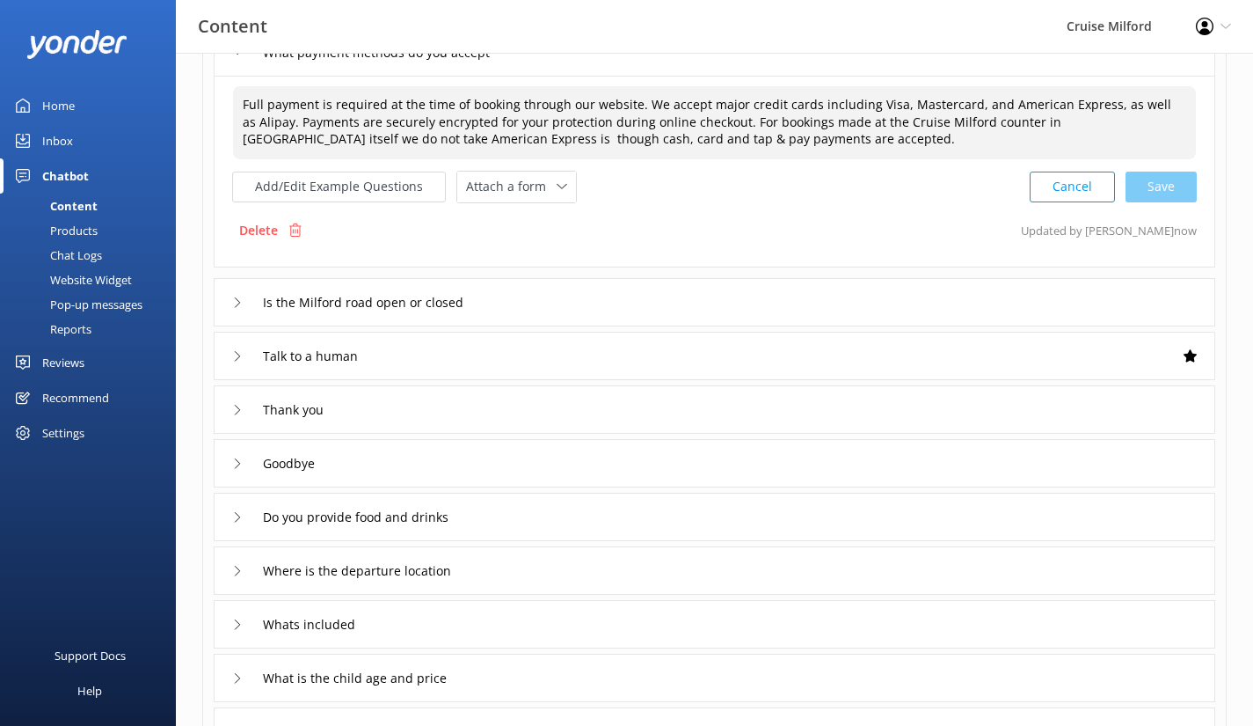
scroll to position [184, 0]
type textarea "Full payment is required at the time of booking through our website. We accept …"
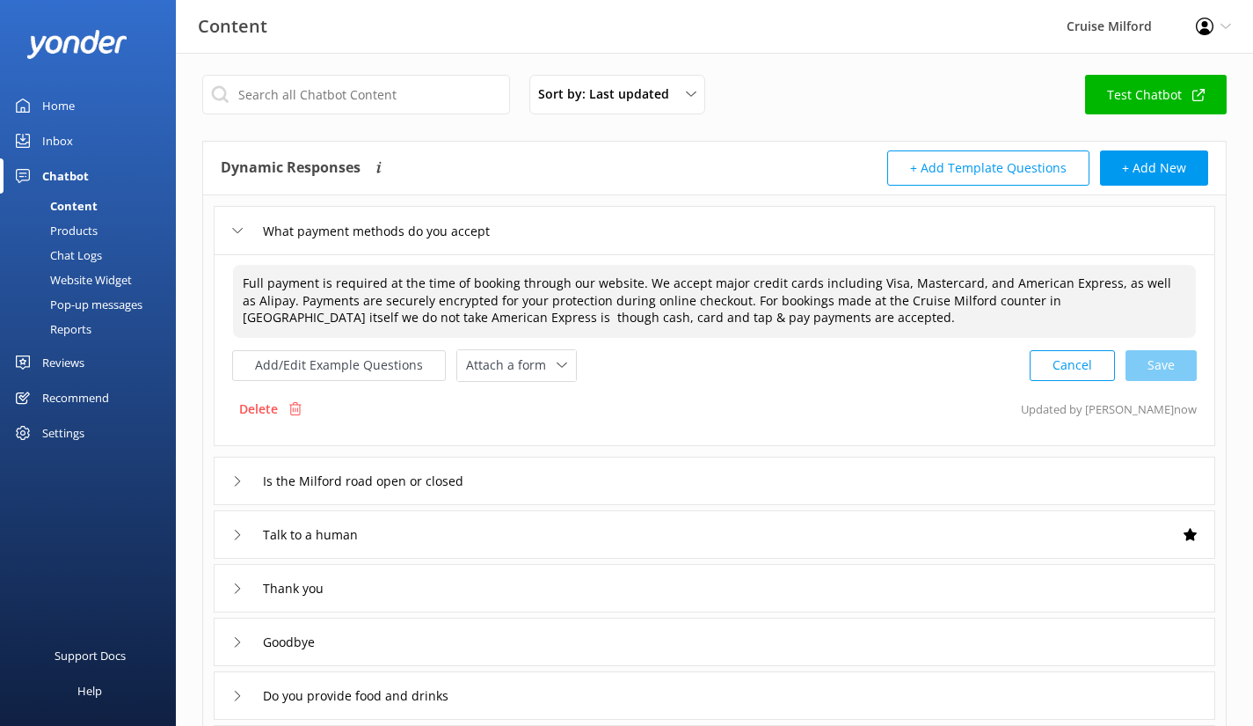
scroll to position [0, 0]
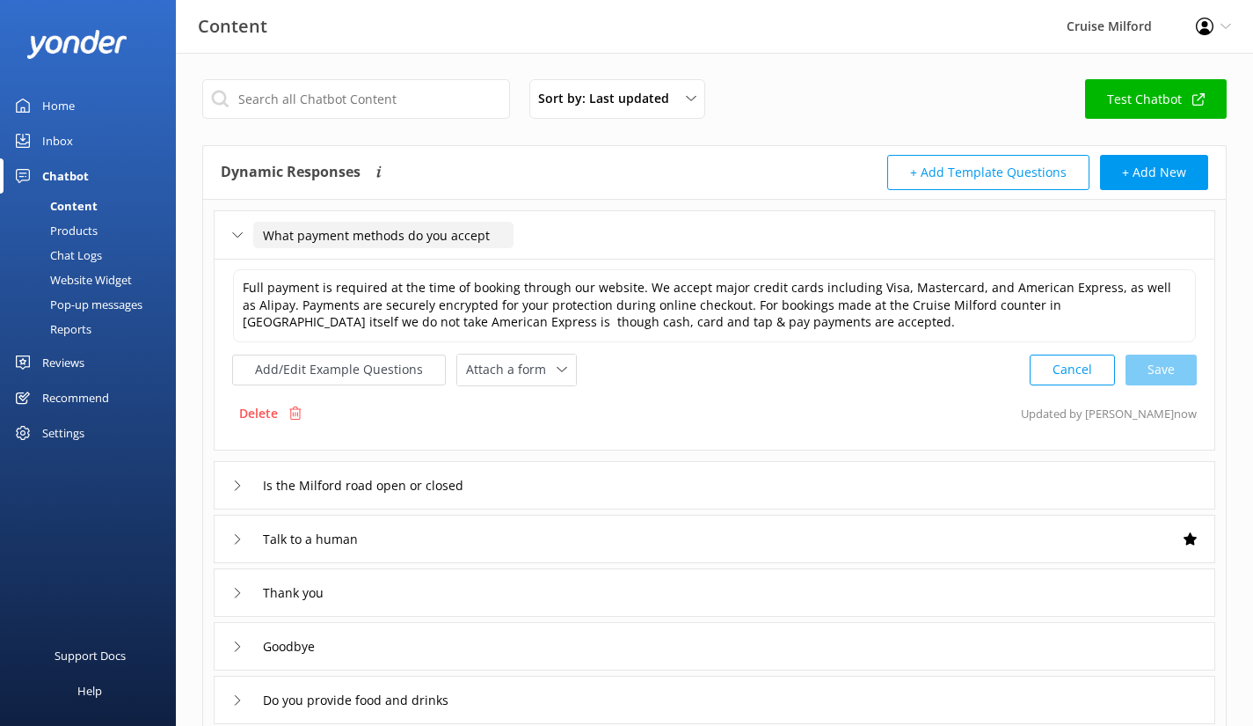
click at [354, 228] on input "What payment methods do you accept" at bounding box center [383, 235] width 260 height 26
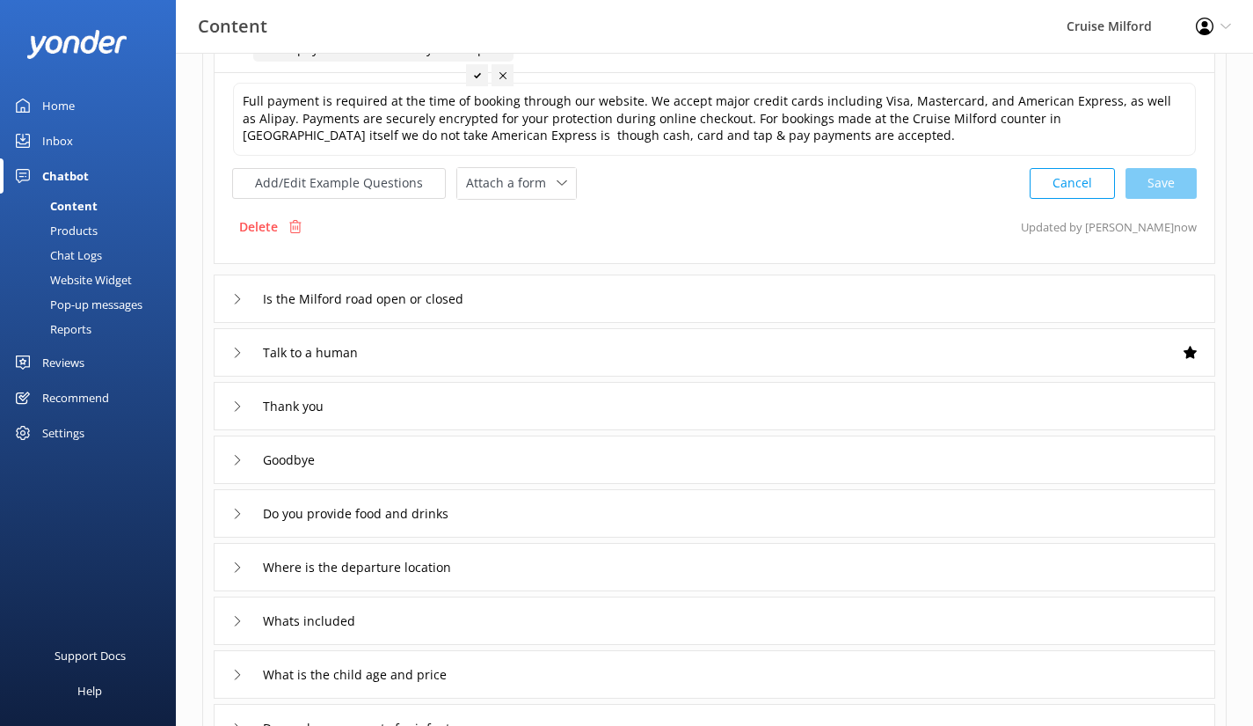
scroll to position [187, 0]
click at [366, 564] on input "Where is the departure location" at bounding box center [372, 566] width 239 height 26
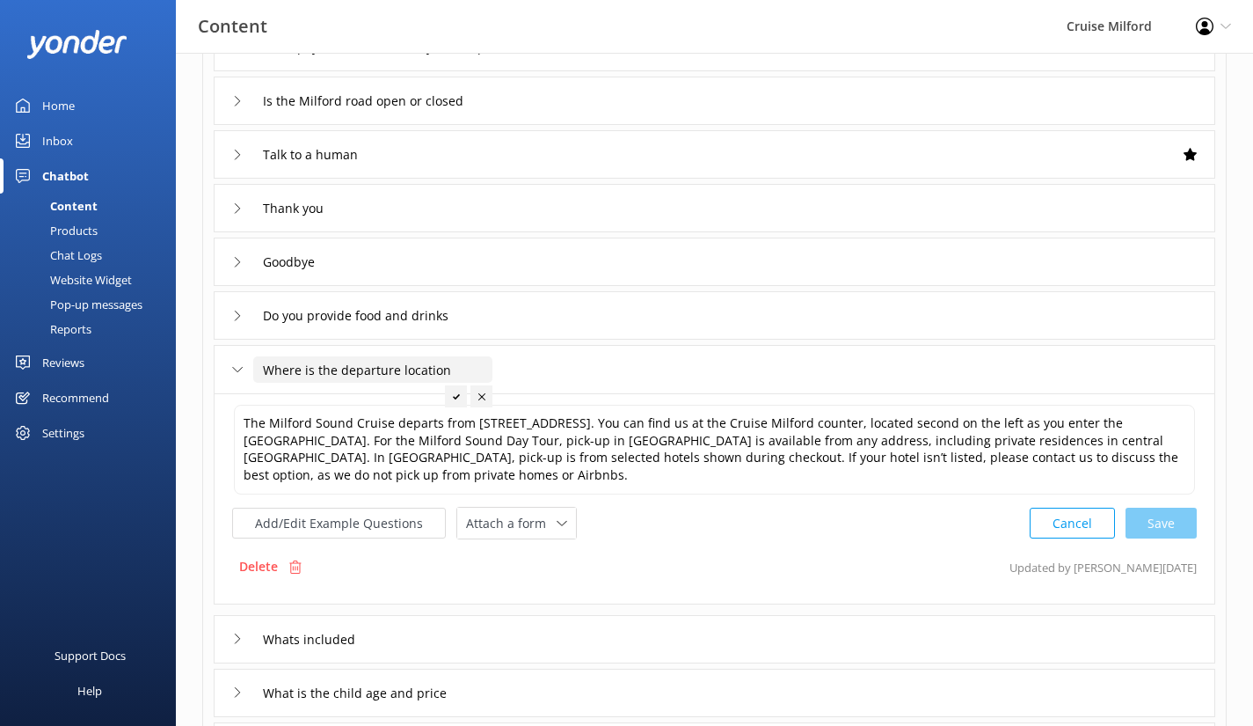
click at [292, 368] on input "Where is the departure location" at bounding box center [372, 369] width 239 height 26
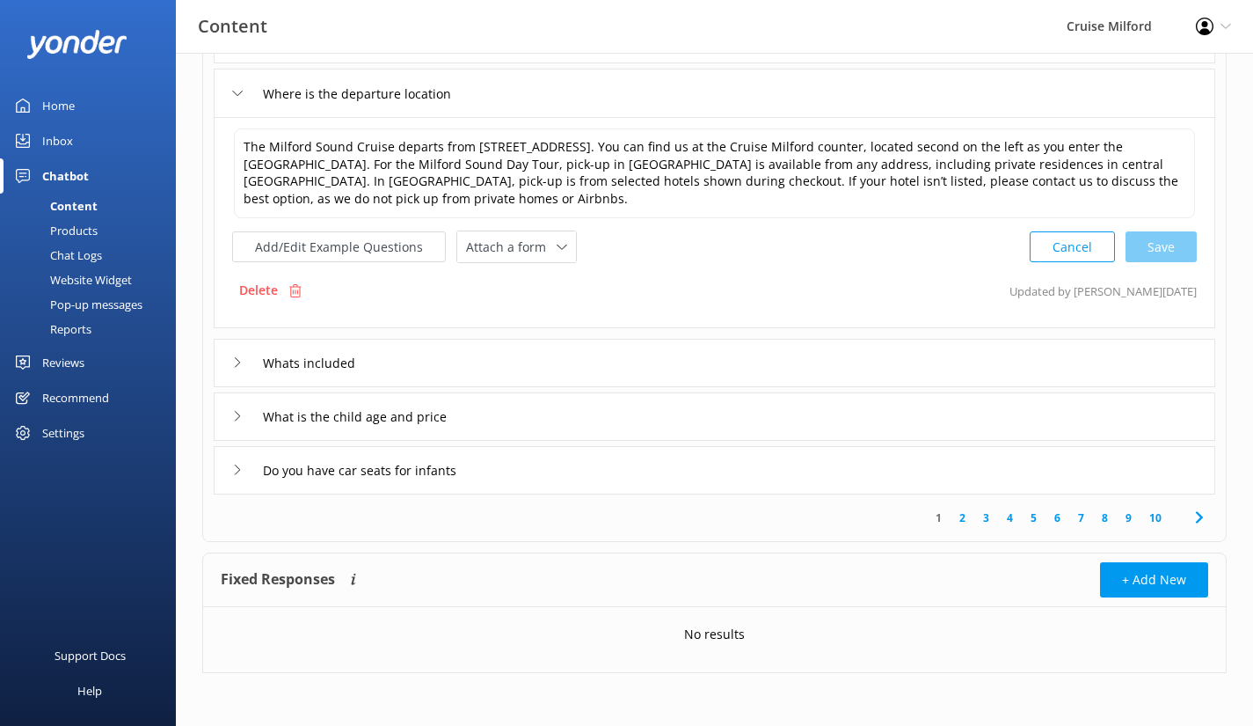
click at [1130, 517] on link "9" at bounding box center [1129, 517] width 24 height 17
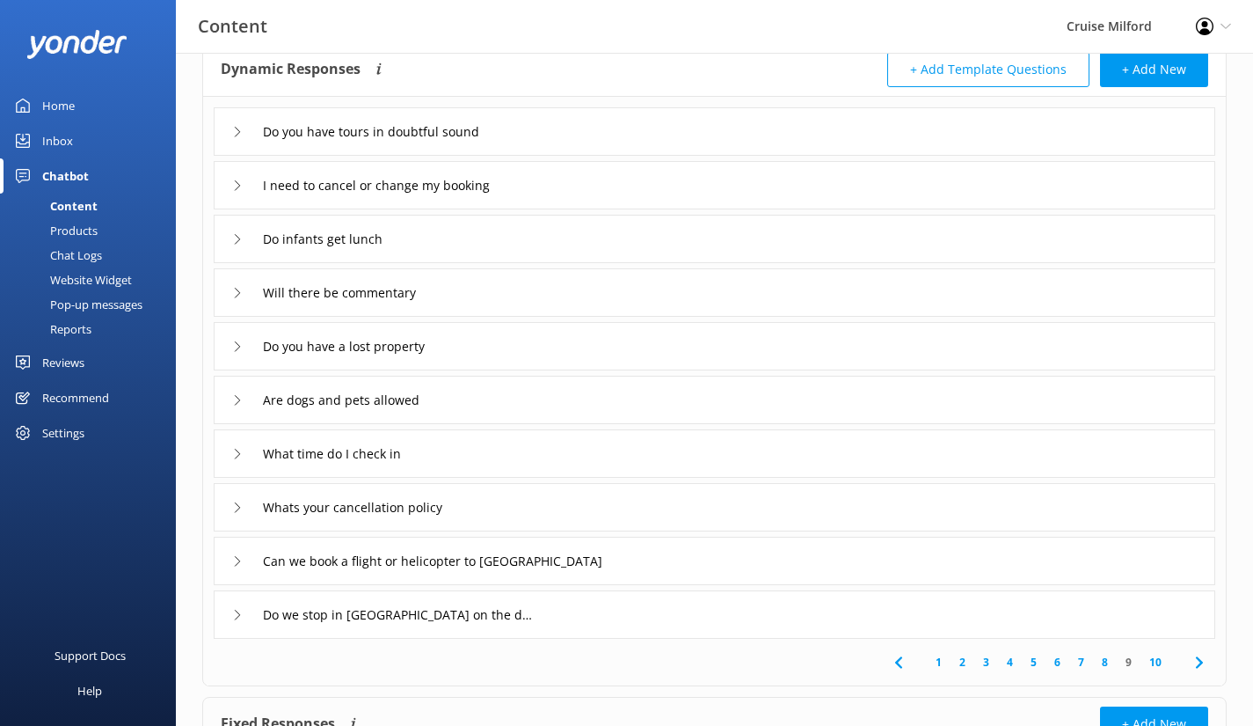
scroll to position [105, 0]
click at [433, 568] on input "Can we book a flight or helicopter to [GEOGRAPHIC_DATA]" at bounding box center [446, 559] width 387 height 26
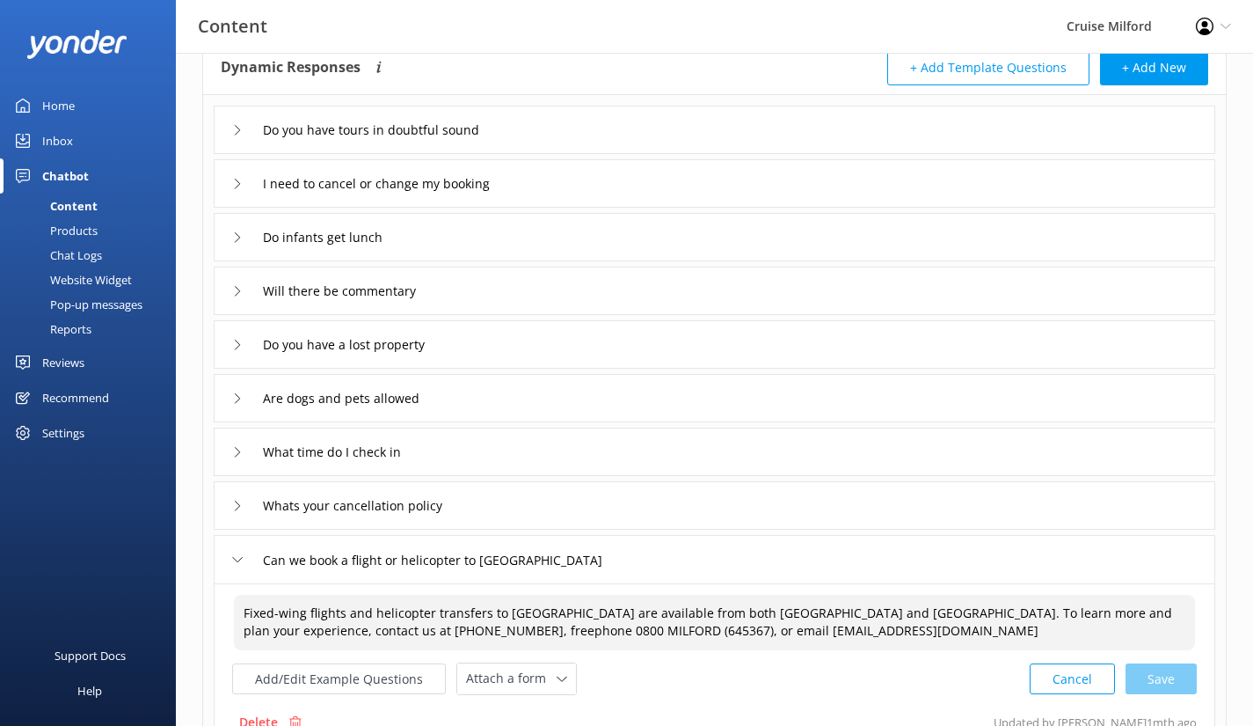
drag, startPoint x: 875, startPoint y: 609, endPoint x: 202, endPoint y: 604, distance: 672.8
click at [202, 604] on div "Dynamic Responses The chatbot will generate a response based on the content inf…" at bounding box center [714, 453] width 1025 height 826
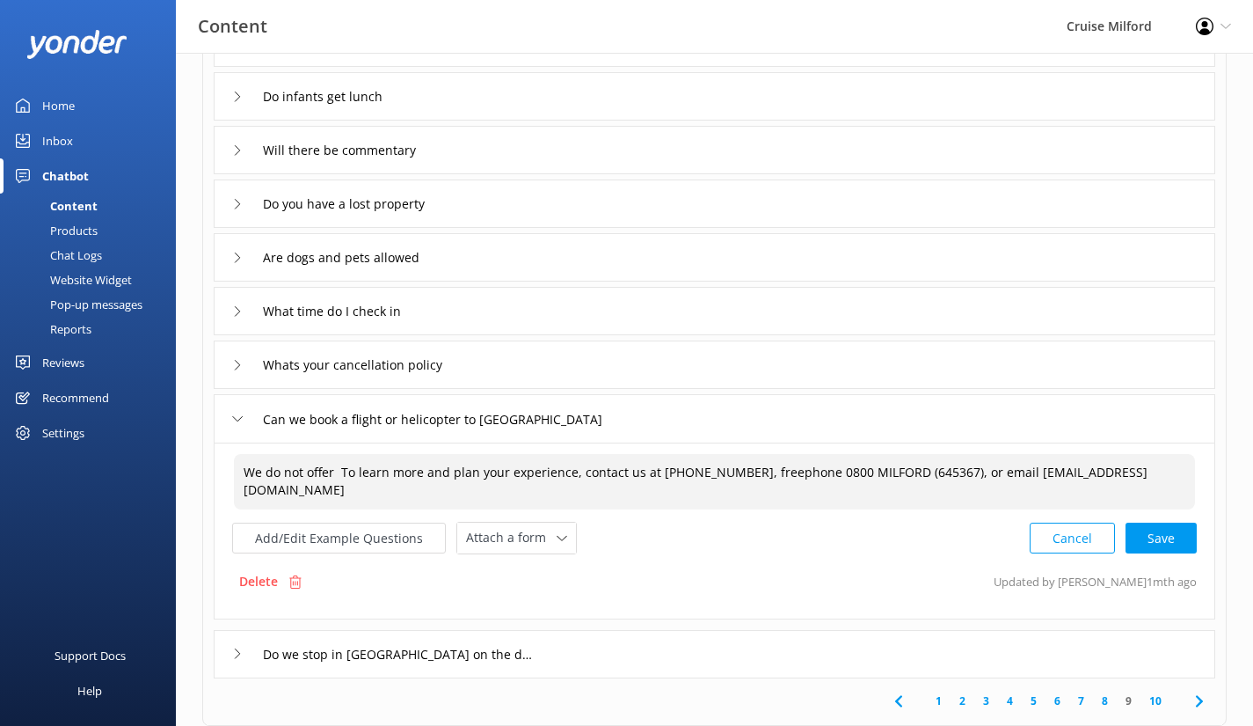
scroll to position [246, 0]
type textarea "We do not offer To learn more and plan your experience, contact us at [PHONE_NU…"
click at [331, 263] on input "Are dogs and pets allowed" at bounding box center [351, 257] width 197 height 26
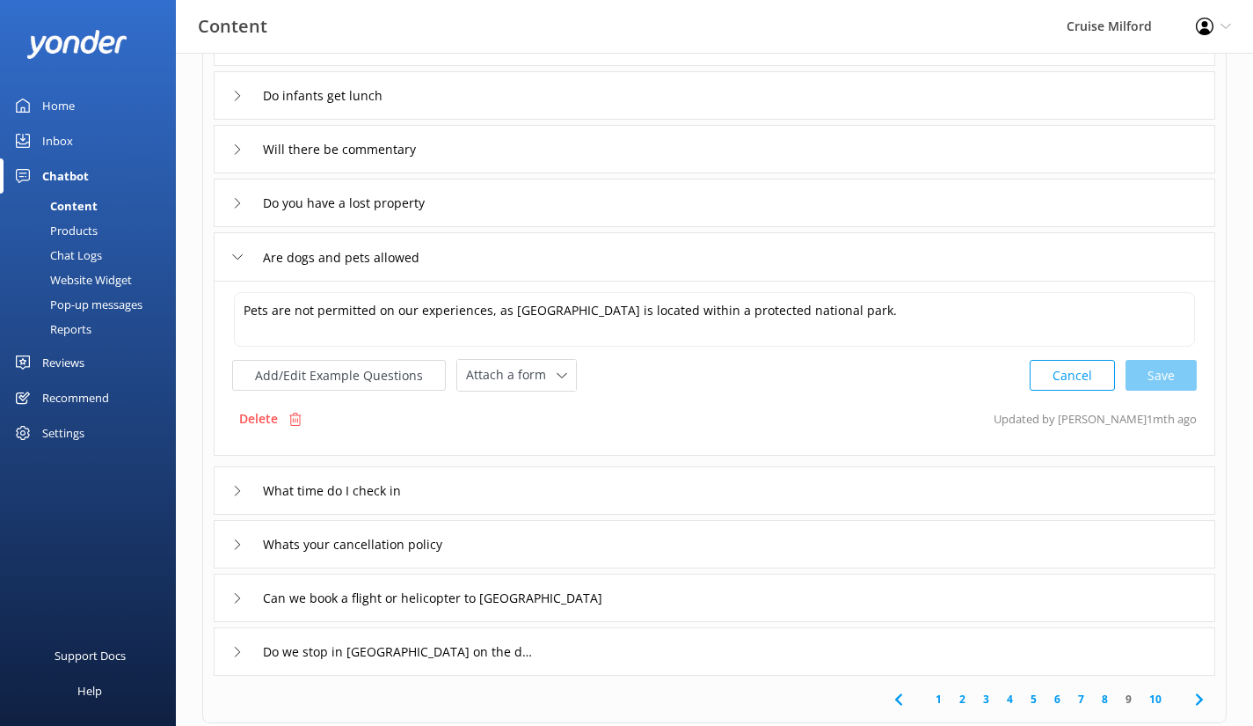
click at [332, 507] on div "What time do I check in" at bounding box center [715, 490] width 1002 height 48
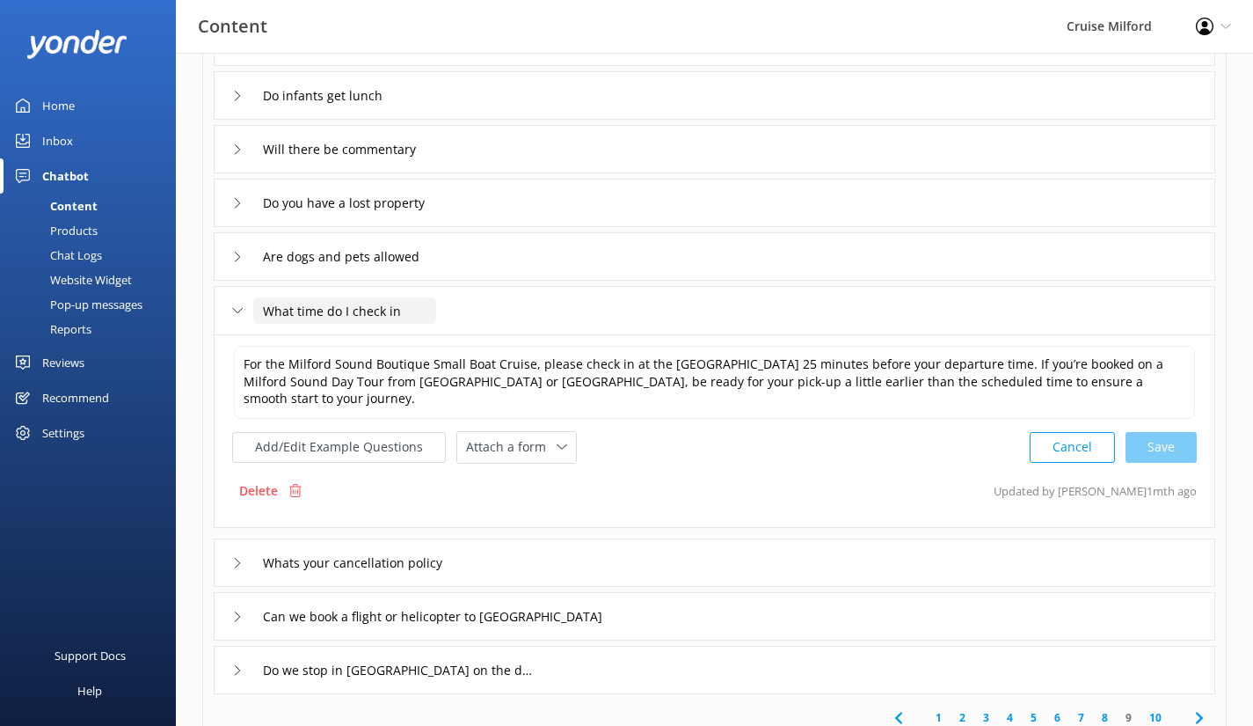
click at [286, 310] on input "What time do I check in" at bounding box center [344, 310] width 183 height 26
click at [230, 305] on div "What time do I check in" at bounding box center [715, 310] width 1002 height 48
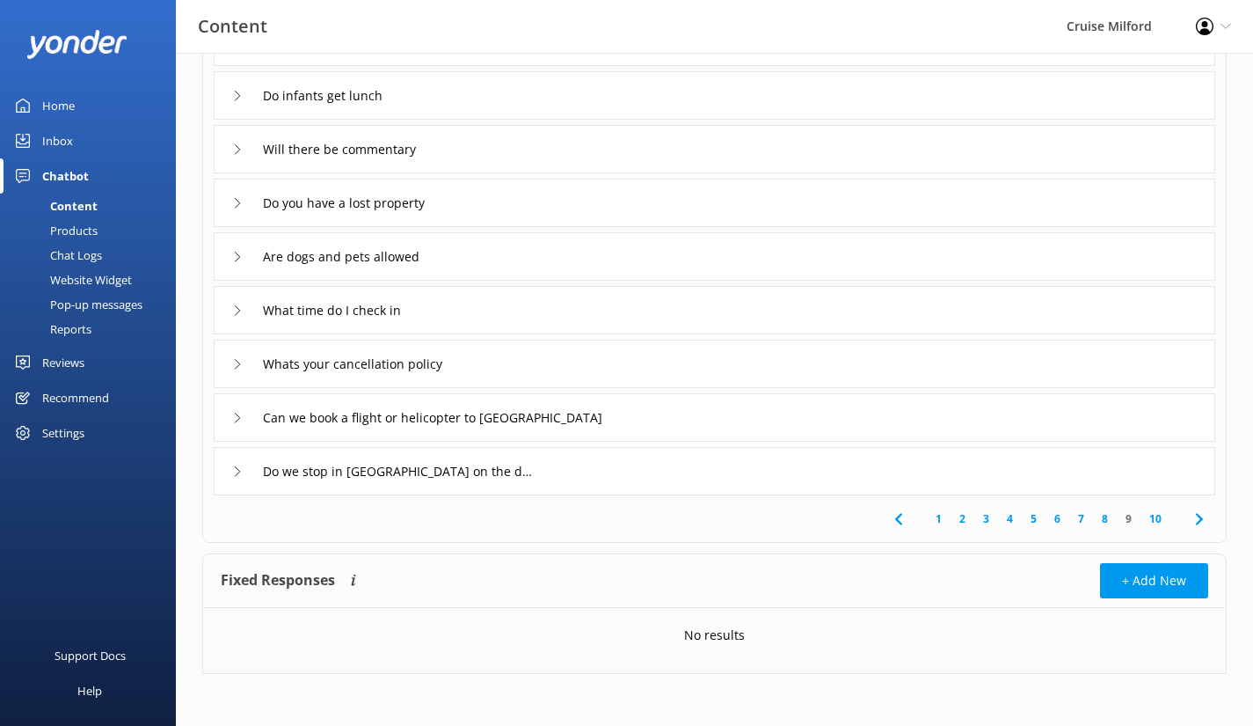
click at [237, 354] on div "Whats your cancellation policy" at bounding box center [348, 363] width 232 height 29
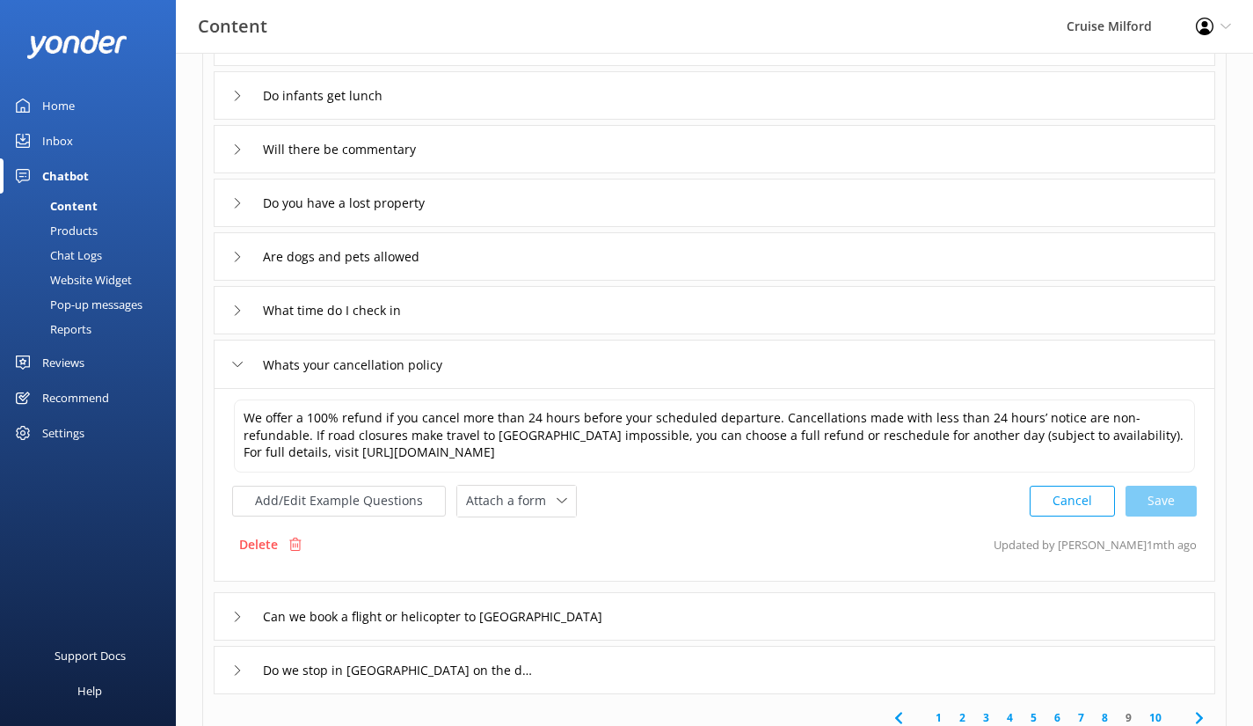
click at [237, 354] on div "Whats your cancellation policy" at bounding box center [348, 364] width 232 height 29
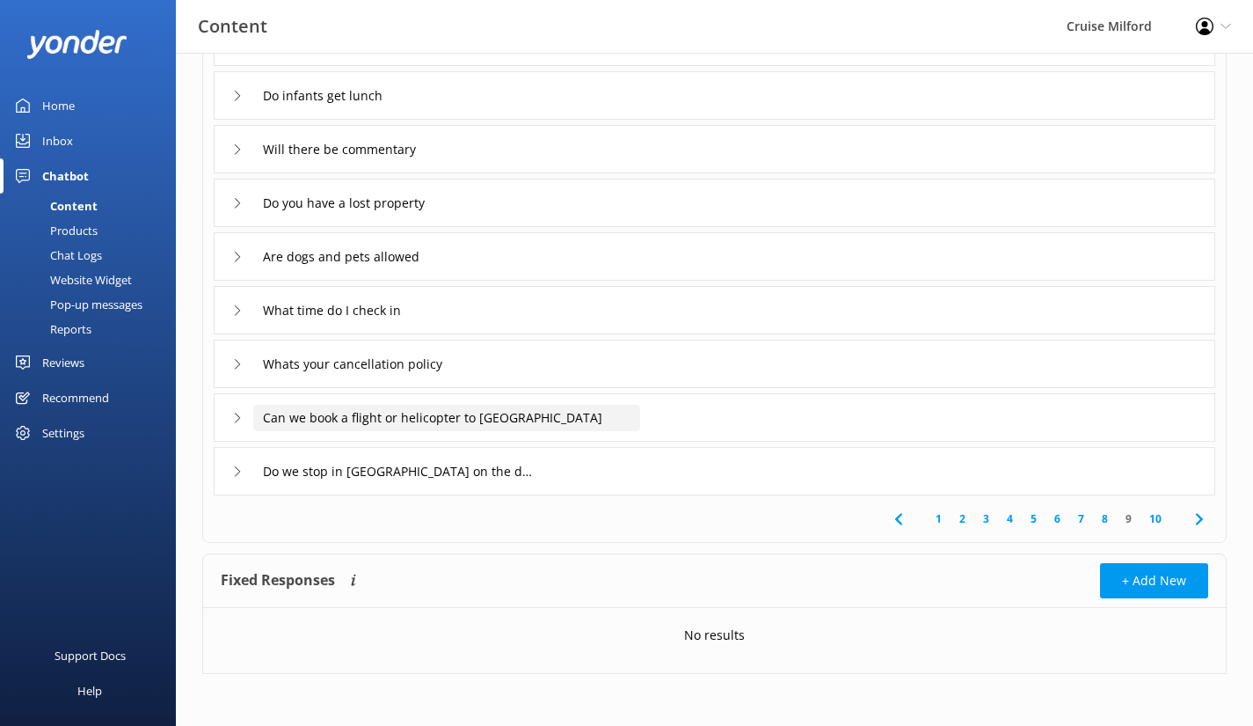
click at [309, 410] on input "Can we book a flight or helicopter to [GEOGRAPHIC_DATA]" at bounding box center [446, 418] width 387 height 26
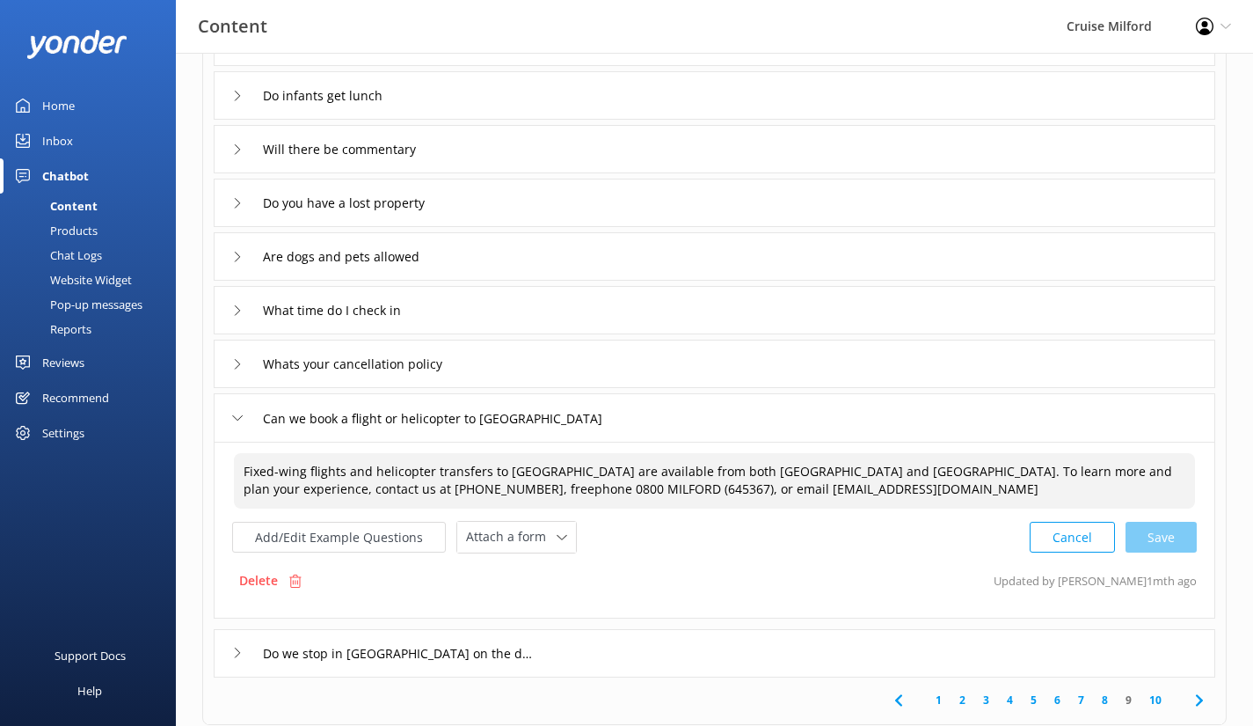
click at [240, 471] on textarea "Fixed-wing flights and helicopter transfers to [GEOGRAPHIC_DATA] are available …" at bounding box center [714, 480] width 961 height 55
click at [248, 469] on textarea "Fixed-wing flights and helicopter transfers to [GEOGRAPHIC_DATA] are available …" at bounding box center [714, 480] width 961 height 55
type textarea "Fixed-wing flights and helicopter transfers to [GEOGRAPHIC_DATA] are available …"
